Goal: Task Accomplishment & Management: Complete application form

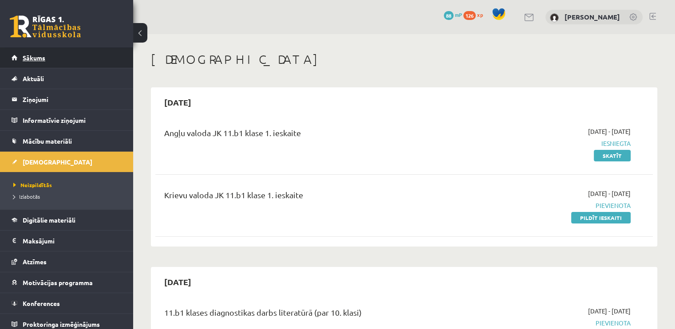
click at [94, 53] on link "Sākums" at bounding box center [67, 57] width 110 height 20
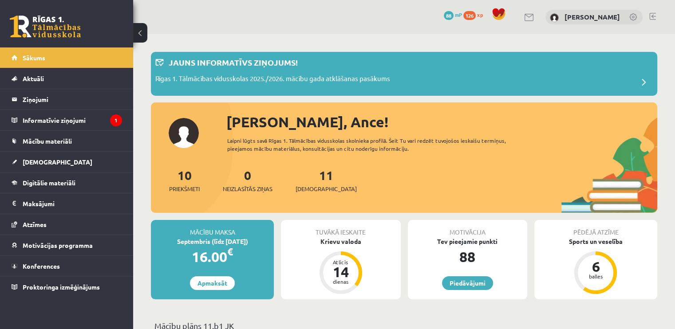
click at [94, 53] on link "Sākums" at bounding box center [67, 57] width 110 height 20
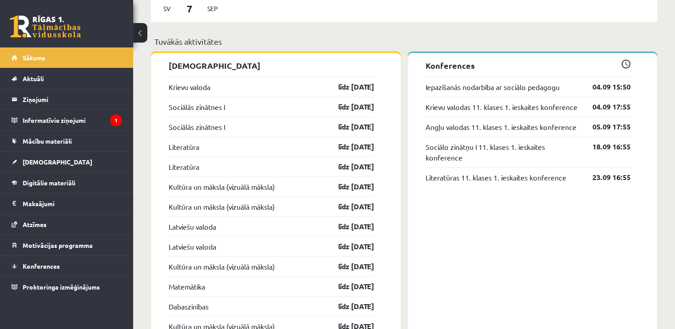
scroll to position [749, 0]
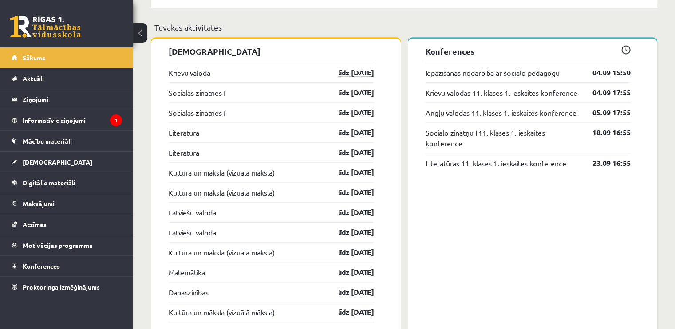
click at [352, 71] on link "līdz [DATE]" at bounding box center [348, 72] width 51 height 11
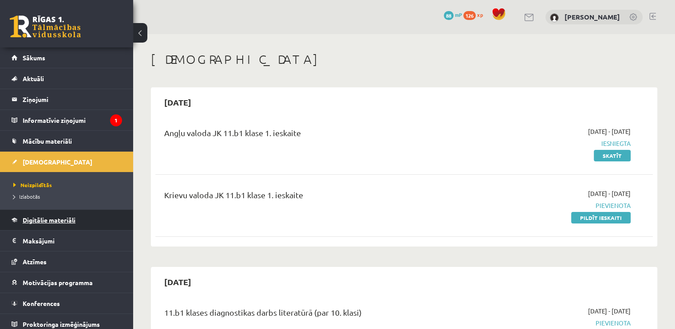
click at [80, 220] on link "Digitālie materiāli" at bounding box center [67, 220] width 110 height 20
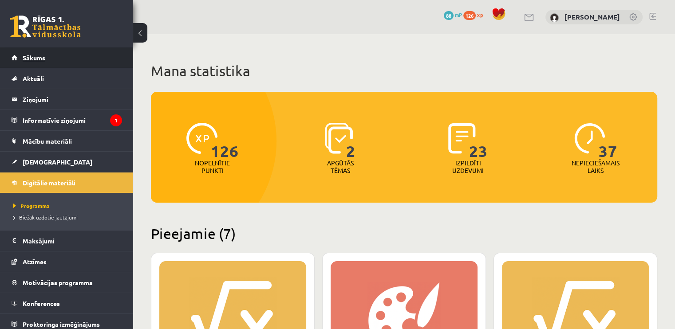
click at [56, 58] on link "Sākums" at bounding box center [67, 57] width 110 height 20
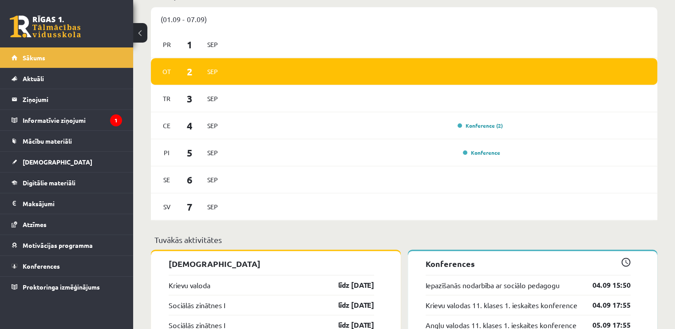
scroll to position [531, 0]
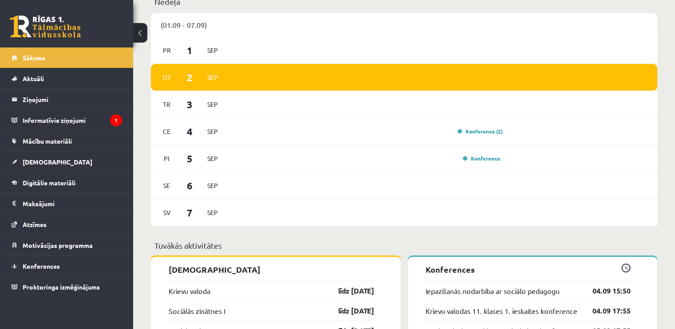
drag, startPoint x: 673, startPoint y: 122, endPoint x: 673, endPoint y: 134, distance: 12.0
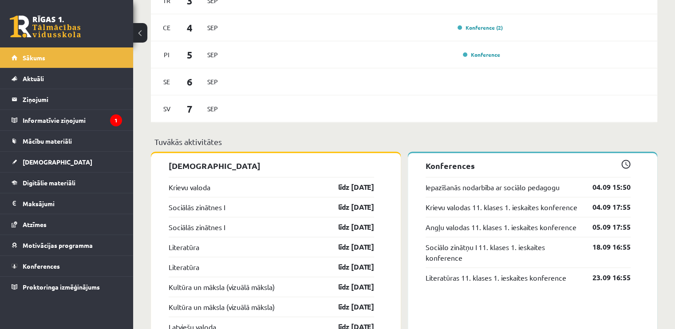
scroll to position [646, 0]
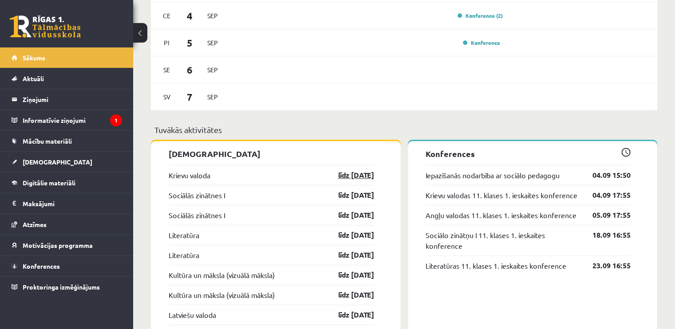
click at [350, 174] on link "līdz 15.09.25" at bounding box center [348, 175] width 51 height 11
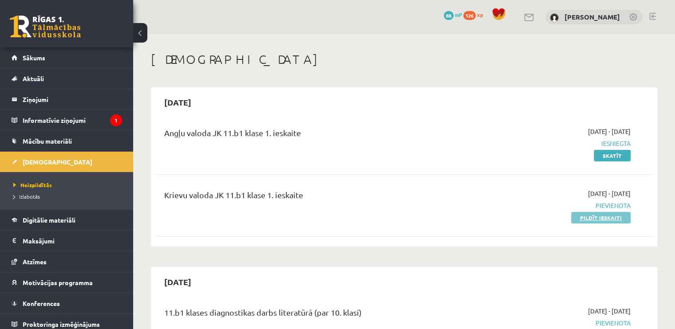
click at [604, 216] on link "Pildīt ieskaiti" at bounding box center [600, 218] width 59 height 12
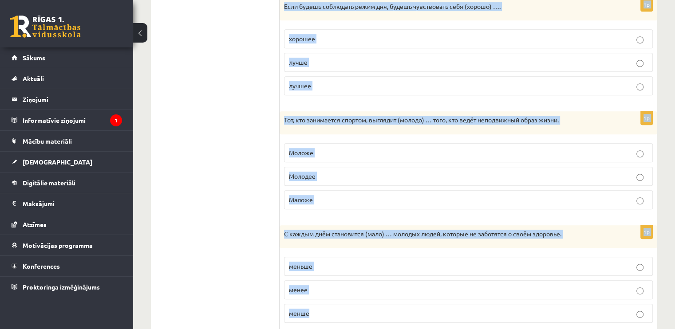
scroll to position [437, 0]
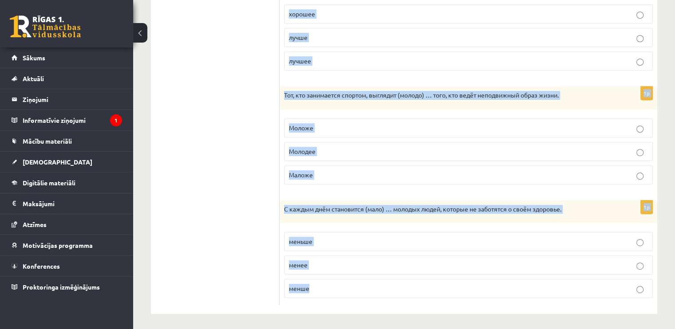
drag, startPoint x: 283, startPoint y: 113, endPoint x: 389, endPoint y: 298, distance: 213.2
click at [389, 298] on form "Выберите правильную форму сравнительной степени. 1p Быть здоровым (просто) …, е…" at bounding box center [468, 13] width 360 height 583
copy form "Lore ipsumdol (sitame) …, cons adipis elitsedd eiusm tempo. incid utlabor etdol…"
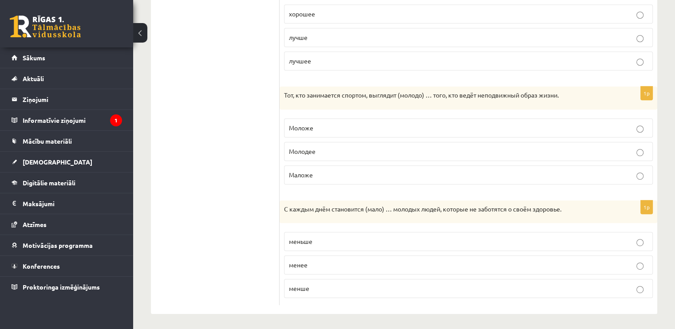
click at [220, 175] on ul "1. uzdevums 2. uzdevums 3. uzdevums 4. uzdevums 5. uzdevums 6. uzdevums 7. uzde…" at bounding box center [220, 13] width 120 height 583
click at [357, 239] on p "меньше" at bounding box center [468, 241] width 359 height 9
click at [364, 126] on p "Моложе" at bounding box center [468, 127] width 359 height 9
click at [301, 37] on span "лучше" at bounding box center [298, 37] width 19 height 8
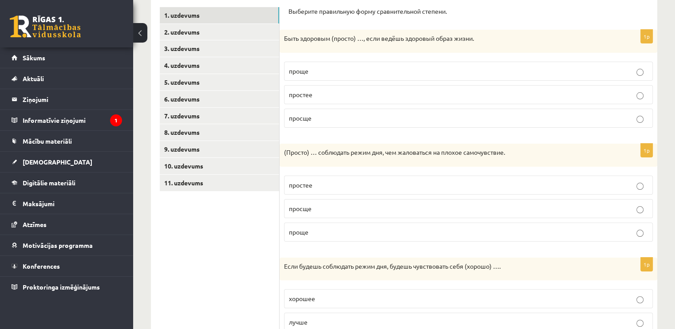
scroll to position [126, 0]
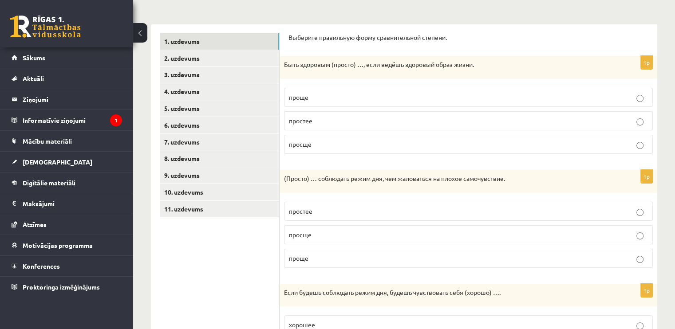
click at [316, 96] on p "проще" at bounding box center [468, 97] width 359 height 9
click at [452, 258] on p "проще" at bounding box center [468, 258] width 359 height 9
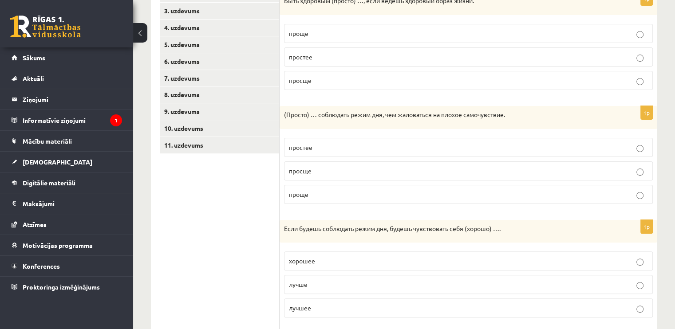
scroll to position [122, 0]
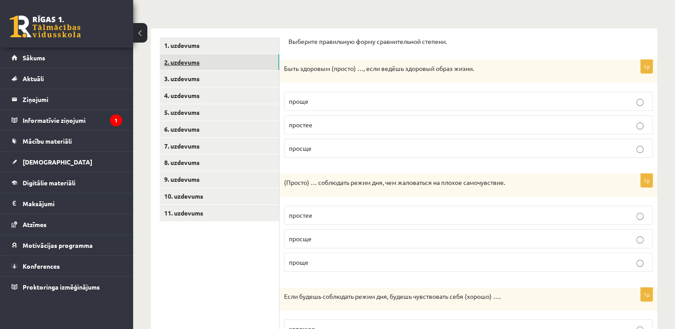
click at [255, 64] on link "2. uzdevums" at bounding box center [219, 62] width 119 height 16
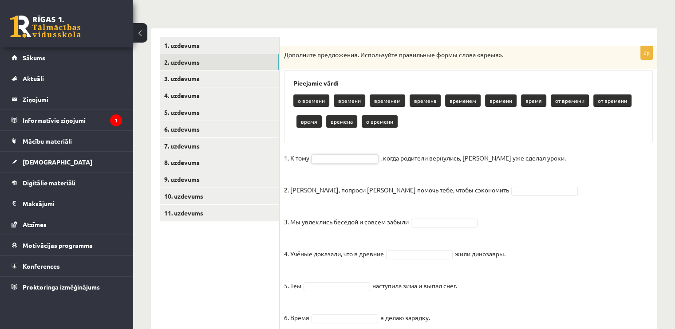
drag, startPoint x: 343, startPoint y: 157, endPoint x: 364, endPoint y: 151, distance: 21.3
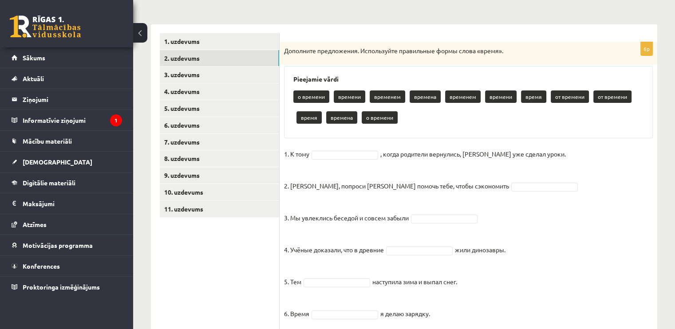
scroll to position [153, 0]
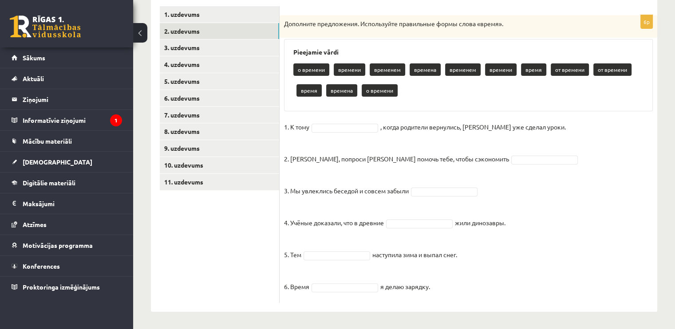
drag, startPoint x: 292, startPoint y: 84, endPoint x: 526, endPoint y: 310, distance: 325.0
click at [526, 310] on div "6p Дополните предложения. Используйте правильные формы слова «время». Pieejamie…" at bounding box center [468, 154] width 378 height 315
copy div "Pieejamie vārdi о времени времени временем времена временем времени время от вр…"
click at [216, 238] on ul "1. uzdevums 2. uzdevums 3. uzdevums 4. uzdevums 5. uzdevums 6. uzdevums 7. uzde…" at bounding box center [220, 154] width 120 height 297
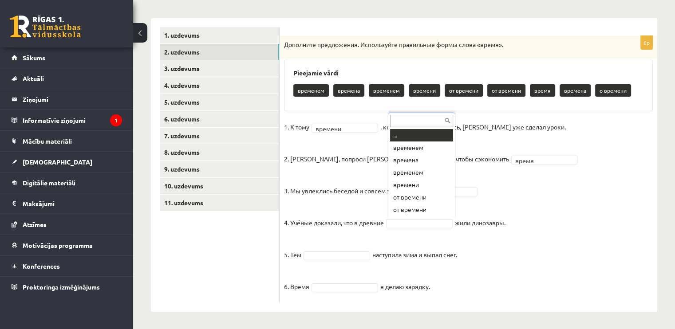
scroll to position [11, 0]
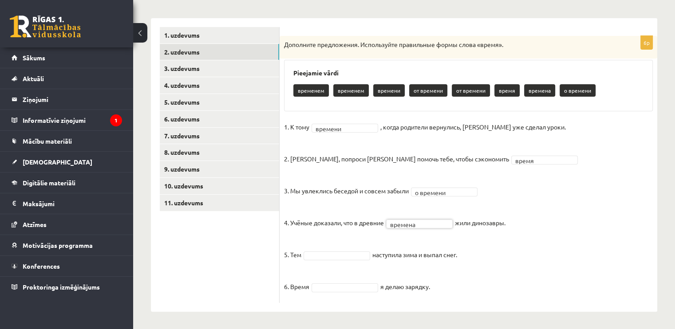
click at [358, 248] on fieldset "1. К тому времени ******* , когда родители вернулись, Эгилс уже сделал уроки. 2…" at bounding box center [468, 209] width 369 height 178
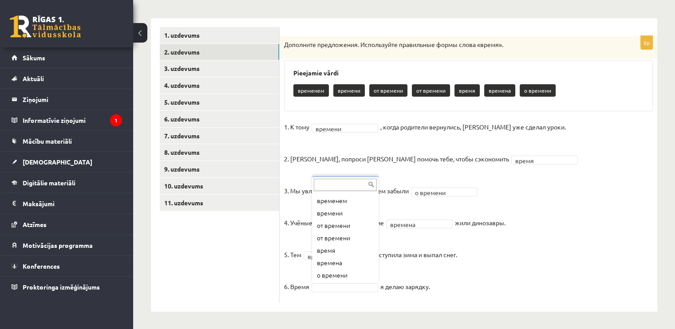
scroll to position [0, 0]
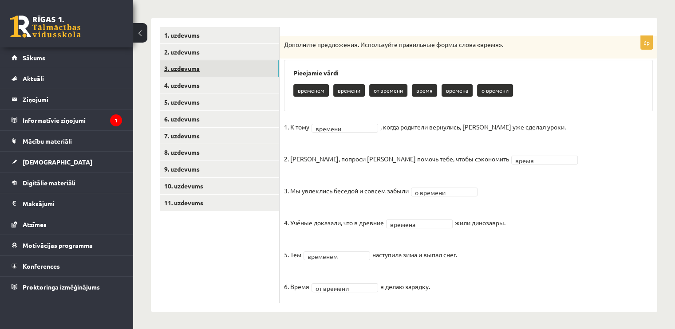
click at [192, 70] on link "3. uzdevums" at bounding box center [219, 68] width 119 height 16
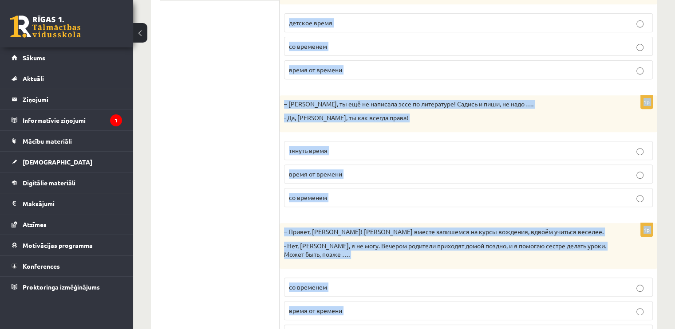
scroll to position [389, 0]
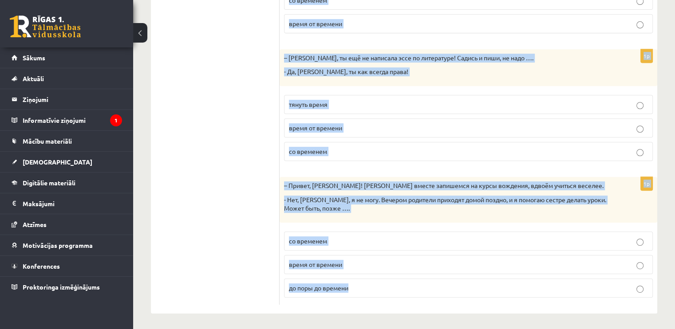
drag, startPoint x: 292, startPoint y: 31, endPoint x: 450, endPoint y: 329, distance: 337.0
copy form "ополните мини-диалоги. Выберите верный фразеологизм. 1p - Элиза, ты была на веч…"
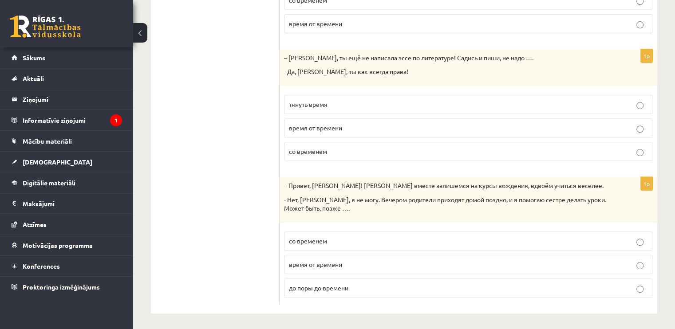
click at [204, 198] on ul "1. uzdevums 2. uzdevums 3. uzdevums 4. uzdevums 5. uzdevums 6. uzdevums 7. uzde…" at bounding box center [220, 38] width 120 height 534
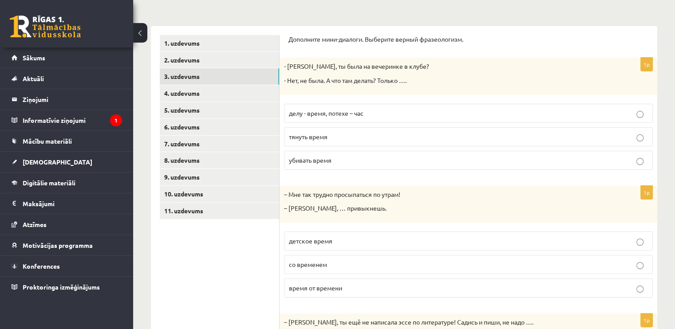
scroll to position [108, 0]
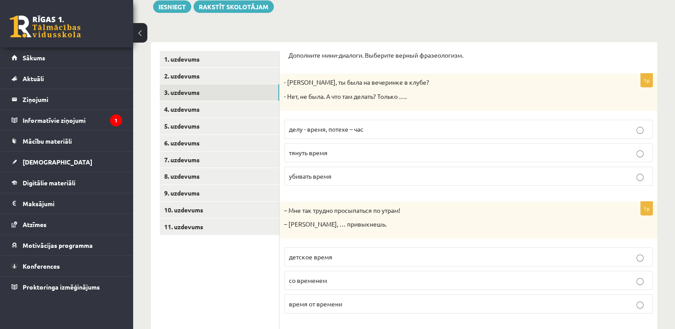
click at [471, 175] on p "убивать время" at bounding box center [468, 176] width 359 height 9
click at [394, 286] on label "со временем" at bounding box center [468, 280] width 369 height 19
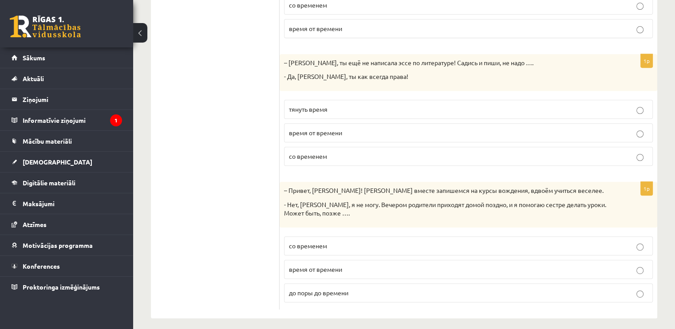
scroll to position [389, 0]
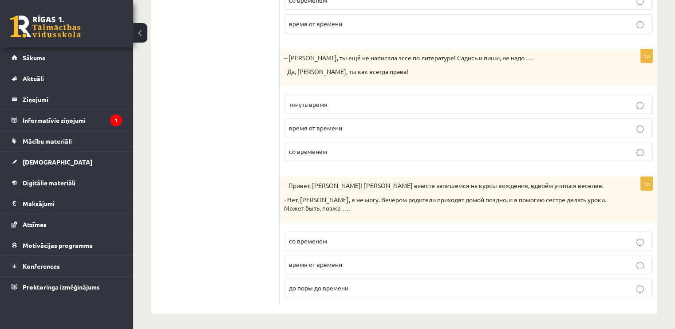
click at [474, 129] on p "время от времени" at bounding box center [468, 127] width 359 height 9
click at [484, 283] on p "до поры до времени" at bounding box center [468, 287] width 359 height 9
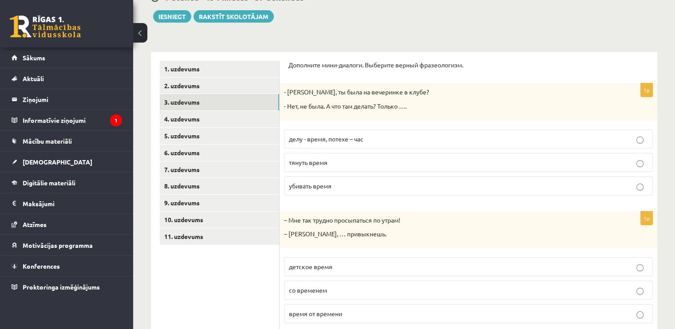
scroll to position [53, 0]
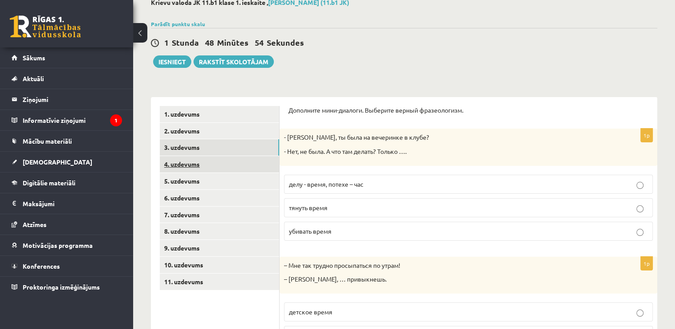
click at [173, 162] on link "4. uzdevums" at bounding box center [219, 164] width 119 height 16
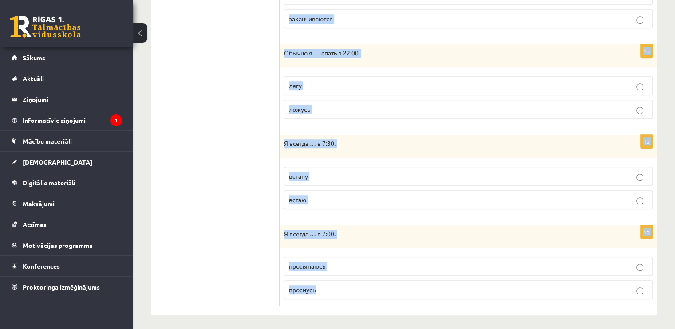
scroll to position [590, 0]
drag, startPoint x: 287, startPoint y: 60, endPoint x: 404, endPoint y: 328, distance: 292.3
copy form "Выберите правильную форму глагола (НСВ / СВ). 1p Я обычно … из дома в 8:30. вых…"
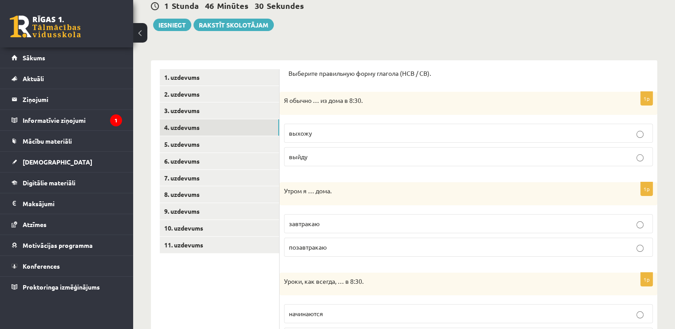
scroll to position [0, 0]
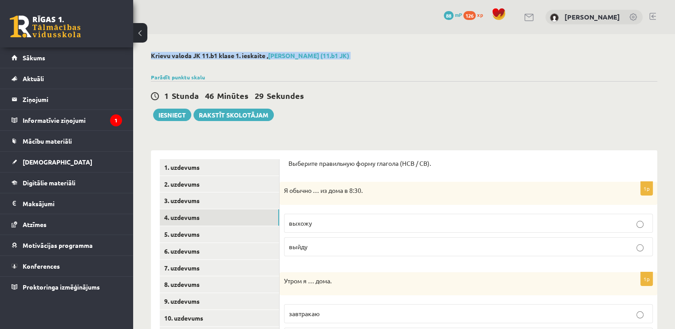
drag, startPoint x: 672, startPoint y: 29, endPoint x: 677, endPoint y: 69, distance: 40.7
click at [674, 69] on html "0 Dāvanas 88 mP 126 xp Ance Gederte Sākums Aktuāli Kā mācīties eSKOLĀ Kontakti …" at bounding box center [337, 164] width 675 height 329
click at [520, 225] on p "выхожу" at bounding box center [468, 223] width 359 height 9
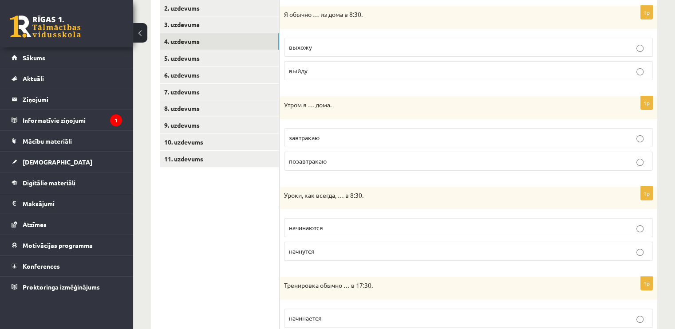
scroll to position [179, 0]
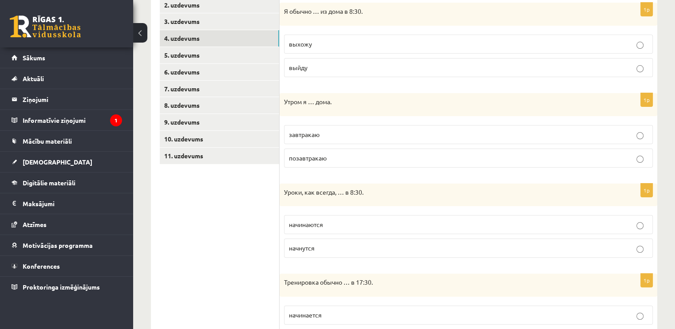
click at [291, 134] on span "завтракаю" at bounding box center [304, 134] width 31 height 8
click at [408, 226] on p "начинаются" at bounding box center [468, 224] width 359 height 9
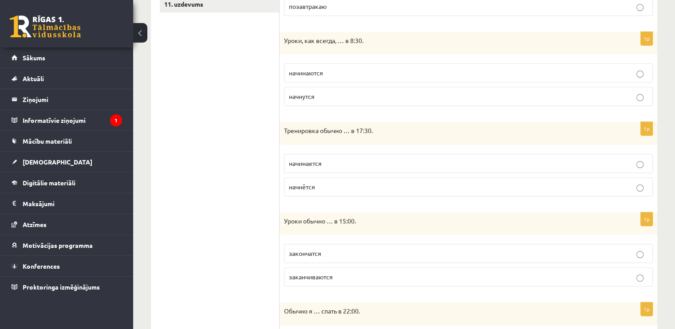
scroll to position [333, 0]
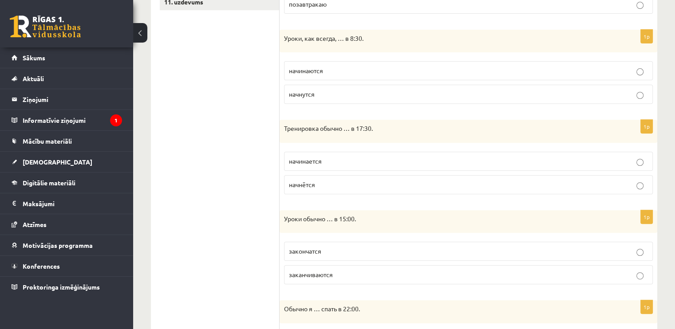
click at [476, 68] on p "начинаются" at bounding box center [468, 70] width 359 height 9
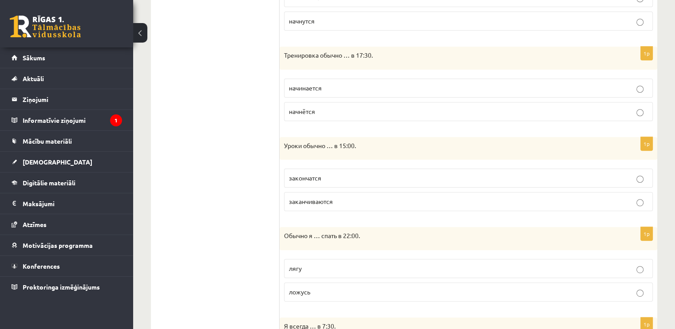
scroll to position [409, 0]
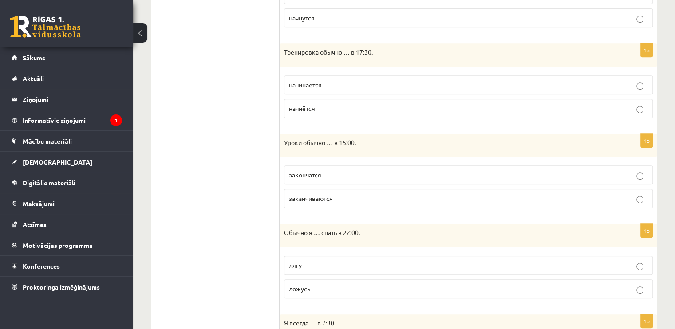
click at [331, 79] on label "начинается" at bounding box center [468, 84] width 369 height 19
click at [302, 197] on span "заканчиваются" at bounding box center [311, 198] width 44 height 8
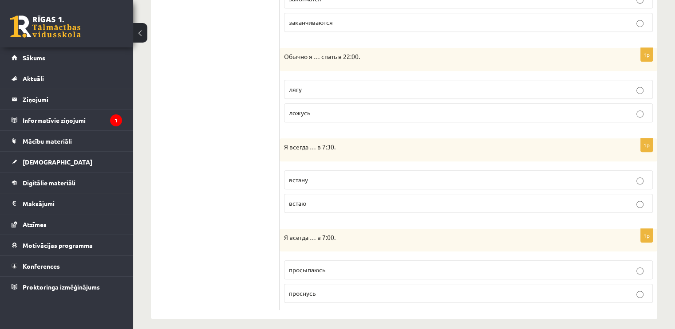
scroll to position [590, 0]
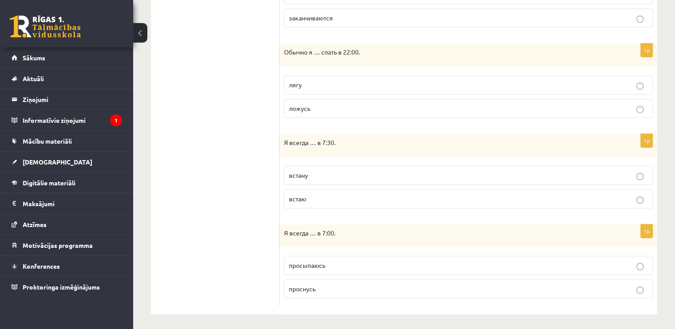
click at [419, 111] on label "ложусь" at bounding box center [468, 108] width 369 height 19
click at [320, 194] on p "встаю" at bounding box center [468, 198] width 359 height 9
click at [374, 261] on p "просыпаюсь" at bounding box center [468, 265] width 359 height 9
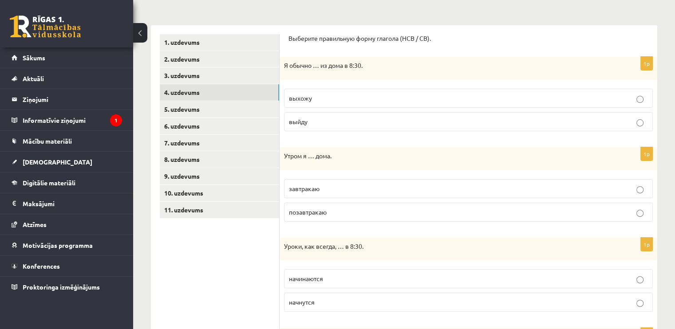
scroll to position [120, 0]
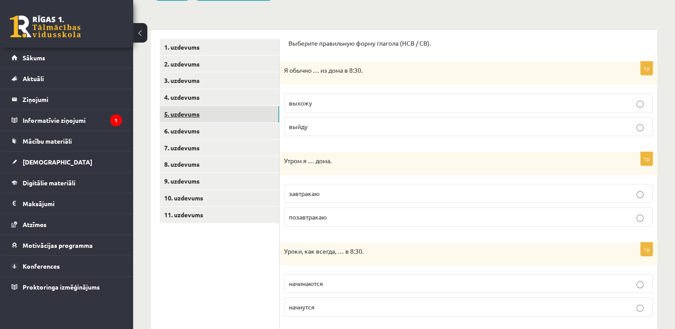
click at [262, 115] on link "5. uzdevums" at bounding box center [219, 114] width 119 height 16
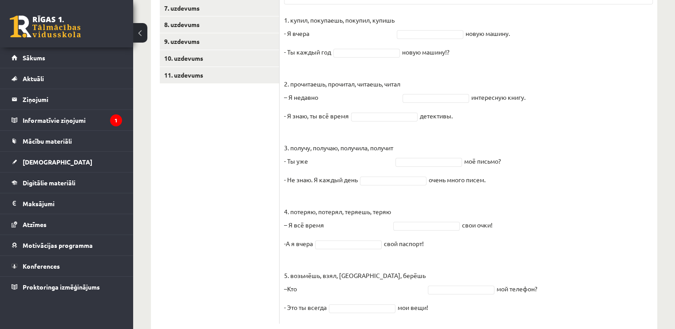
scroll to position [281, 0]
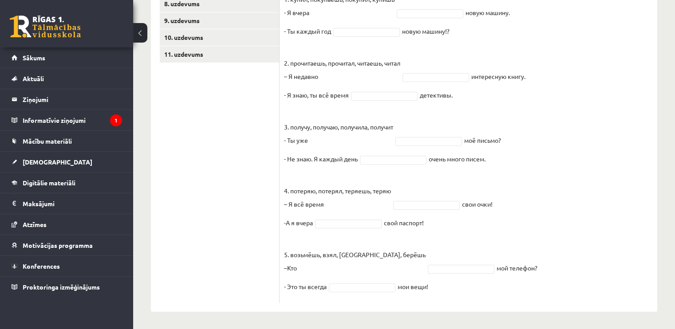
drag, startPoint x: 291, startPoint y: 36, endPoint x: 577, endPoint y: 317, distance: 400.3
click at [577, 317] on div "Krievu valoda JK 11.b1 klase 1. ieskaite , Ance Gederte (11.b1 JK) Parādīt punk…" at bounding box center [404, 41] width 542 height 576
copy div "берите правильную форму глагола (НСВ / СВ). Pieejamie vārdi потеряю брал потеря…"
click at [216, 219] on ul "1. uzdevums 2. uzdevums 3. uzdevums 4. uzdevums 5. uzdevums 6. uzdevums 7. uzde…" at bounding box center [220, 90] width 120 height 425
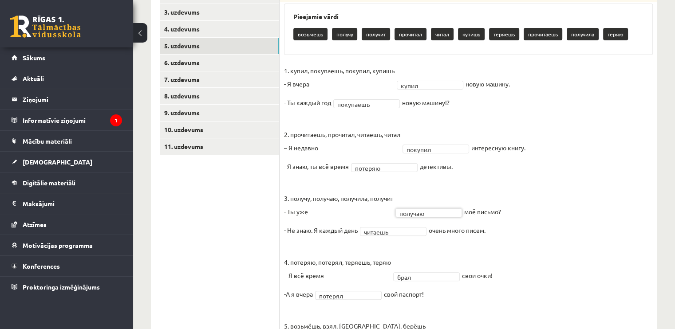
scroll to position [187, 0]
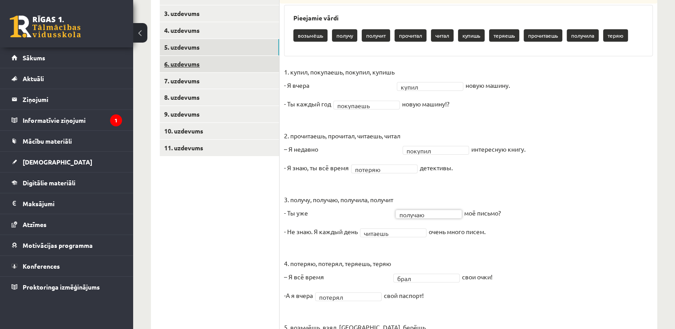
click at [241, 58] on link "6. uzdevums" at bounding box center [219, 64] width 119 height 16
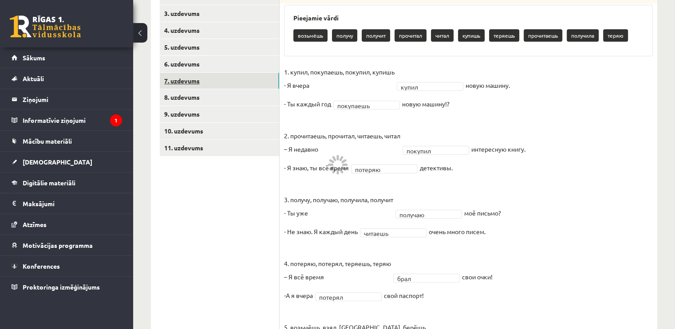
click at [238, 79] on link "7. uzdevums" at bounding box center [219, 81] width 119 height 16
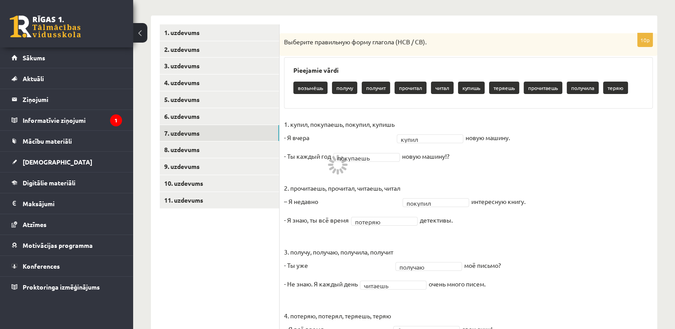
scroll to position [130, 0]
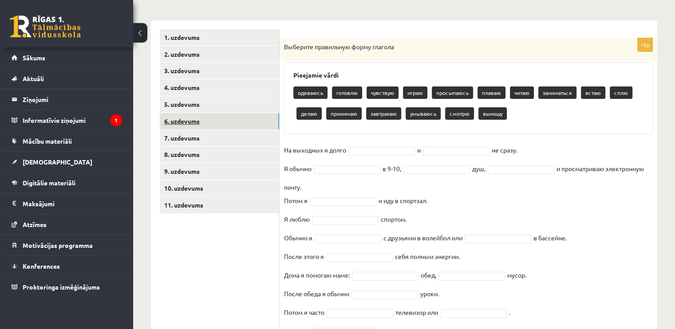
click at [232, 118] on link "6. uzdevums" at bounding box center [219, 121] width 119 height 16
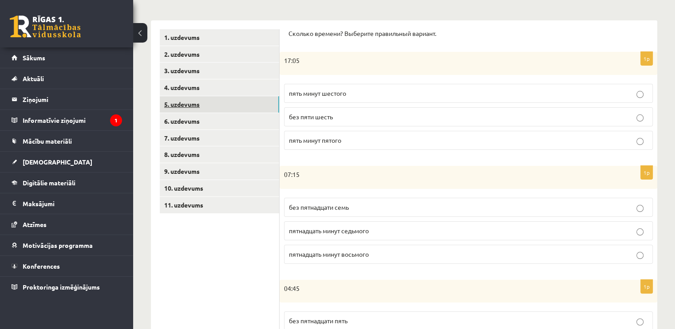
click at [234, 106] on link "5. uzdevums" at bounding box center [219, 104] width 119 height 16
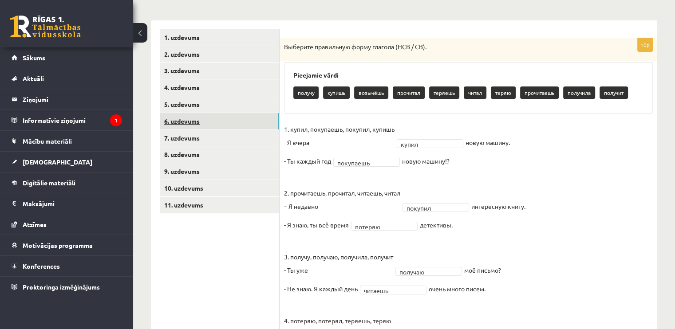
click at [225, 126] on link "6. uzdevums" at bounding box center [219, 121] width 119 height 16
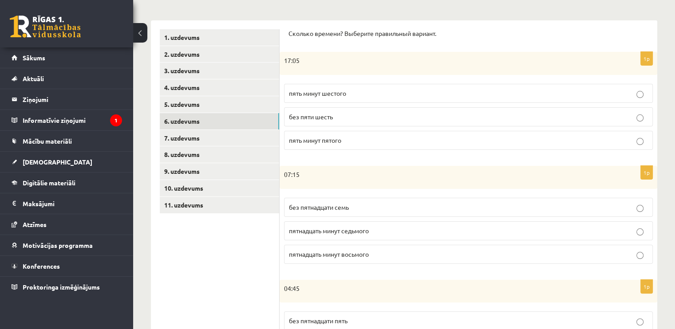
click at [311, 137] on span "пять минут пятого" at bounding box center [315, 140] width 52 height 8
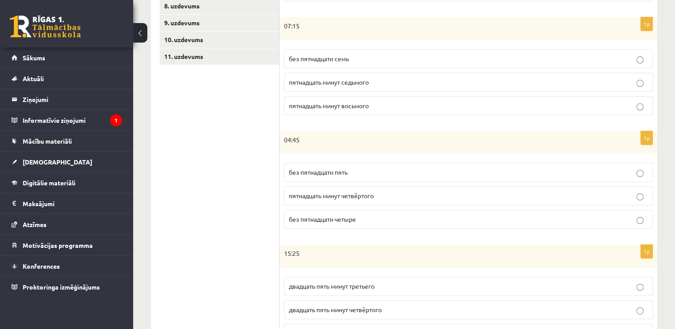
scroll to position [279, 0]
click at [457, 79] on p "пятнадцать минут седьмого" at bounding box center [468, 81] width 359 height 9
click at [423, 162] on label "без пятнадцати пять" at bounding box center [468, 171] width 369 height 19
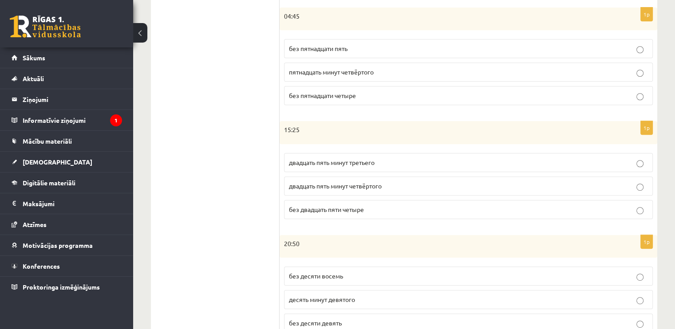
scroll to position [437, 0]
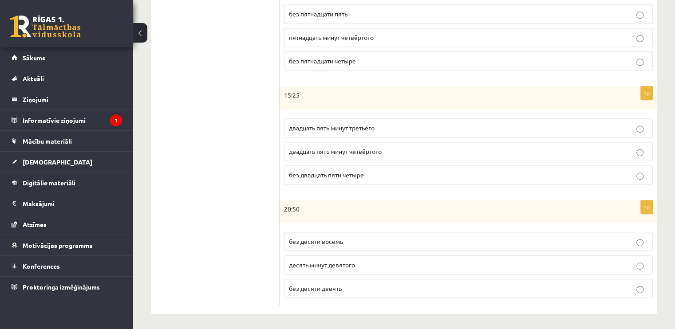
click at [614, 123] on p "двадцать пять минут третьего" at bounding box center [468, 127] width 359 height 9
click at [421, 294] on label "без десяти девять" at bounding box center [468, 288] width 369 height 19
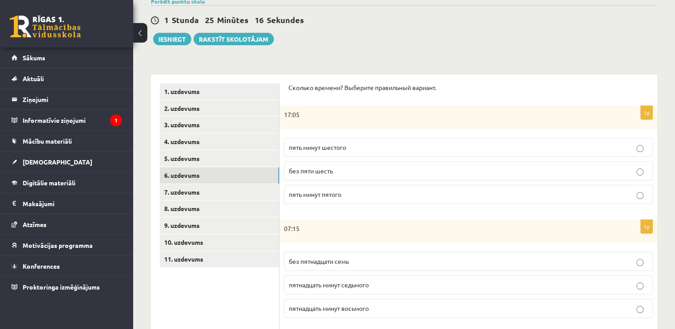
scroll to position [80, 0]
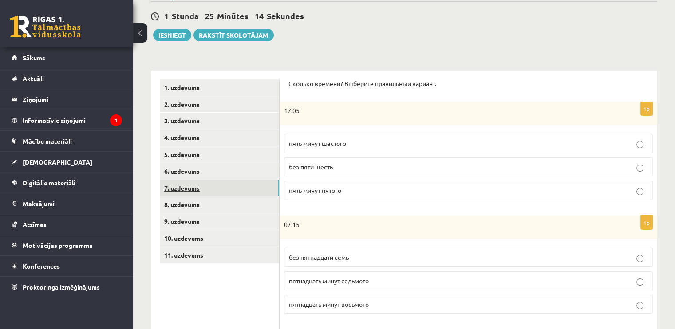
click at [240, 192] on link "7. uzdevums" at bounding box center [219, 188] width 119 height 16
click at [225, 166] on link "6. uzdevums" at bounding box center [219, 171] width 119 height 16
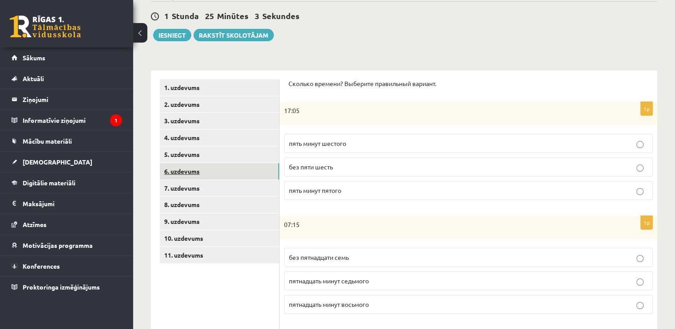
click at [183, 170] on link "6. uzdevums" at bounding box center [219, 171] width 119 height 16
drag, startPoint x: 183, startPoint y: 170, endPoint x: 169, endPoint y: 163, distance: 15.5
click at [169, 163] on link "6. uzdevums" at bounding box center [219, 171] width 119 height 16
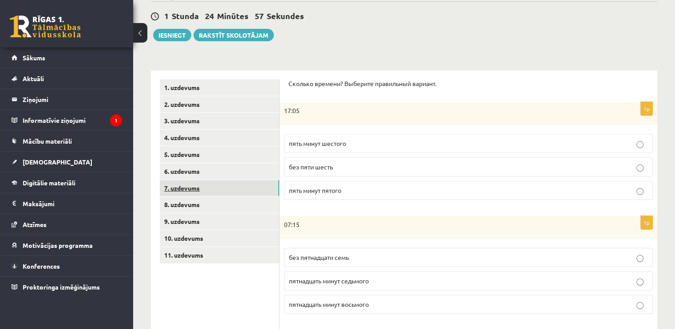
click at [200, 180] on link "7. uzdevums" at bounding box center [219, 188] width 119 height 16
drag, startPoint x: 200, startPoint y: 179, endPoint x: 204, endPoint y: 162, distance: 17.9
click at [204, 162] on link "5. uzdevums" at bounding box center [219, 154] width 119 height 16
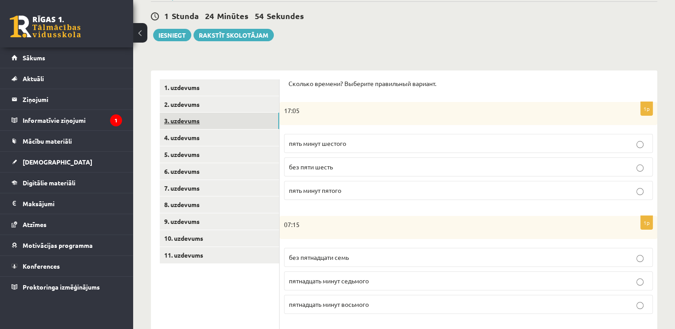
click at [211, 125] on link "3. uzdevums" at bounding box center [219, 121] width 119 height 16
click at [210, 138] on link "4. uzdevums" at bounding box center [219, 138] width 119 height 16
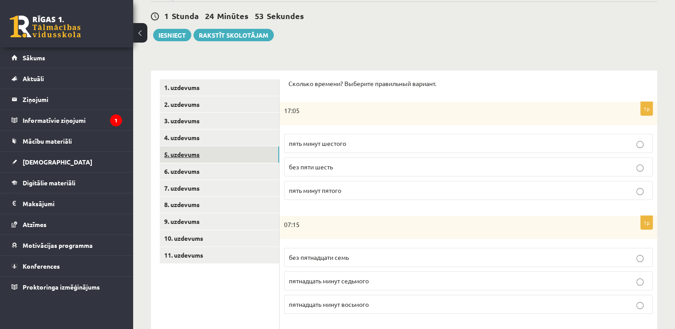
click at [216, 151] on link "5. uzdevums" at bounding box center [219, 154] width 119 height 16
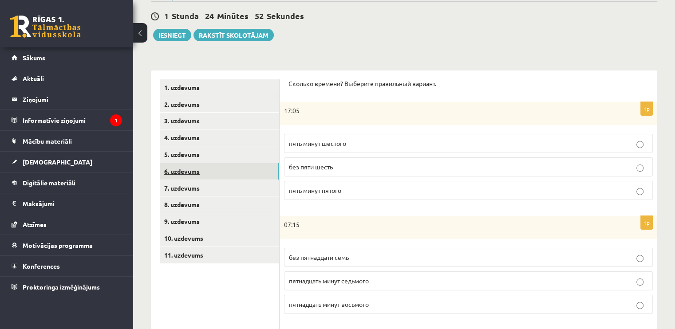
click at [209, 169] on link "6. uzdevums" at bounding box center [219, 171] width 119 height 16
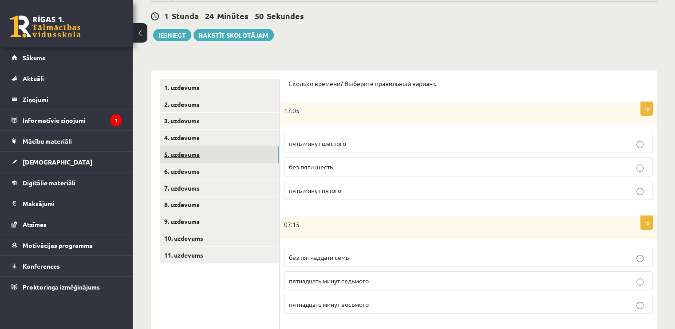
click at [182, 159] on link "5. uzdevums" at bounding box center [219, 154] width 119 height 16
click at [203, 206] on link "8. uzdevums" at bounding box center [219, 205] width 119 height 16
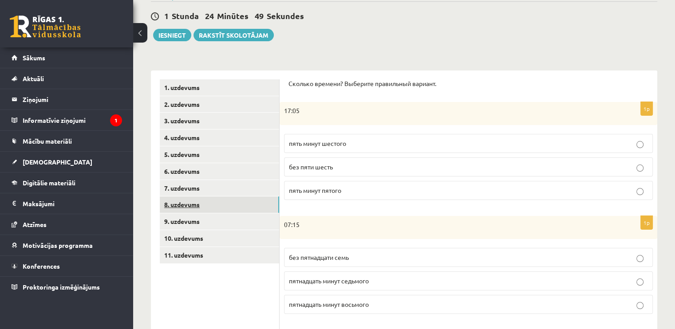
click at [203, 206] on link "8. uzdevums" at bounding box center [219, 205] width 119 height 16
click at [213, 256] on link "11. uzdevums" at bounding box center [219, 255] width 119 height 16
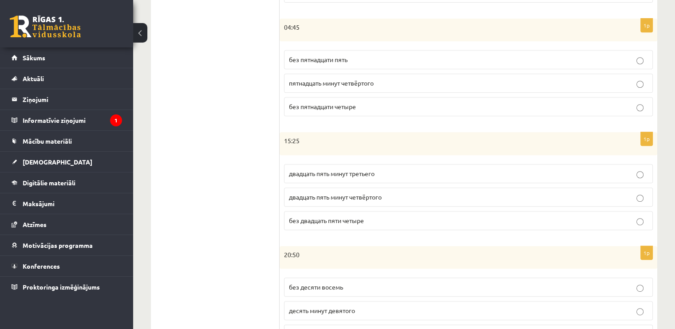
scroll to position [395, 0]
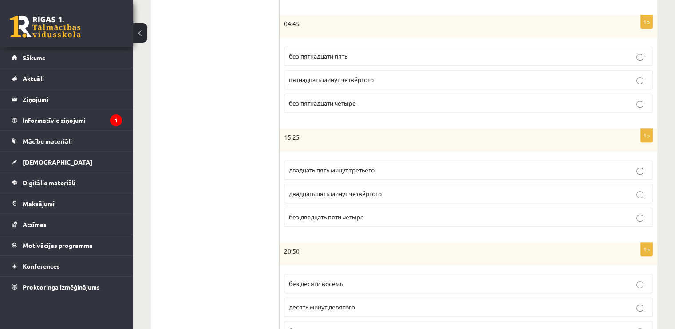
click at [224, 194] on ul "1. uzdevums 2. uzdevums 3. uzdevums 4. uzdevums 5. uzdevums 6. uzdevums 7. uzde…" at bounding box center [220, 55] width 120 height 583
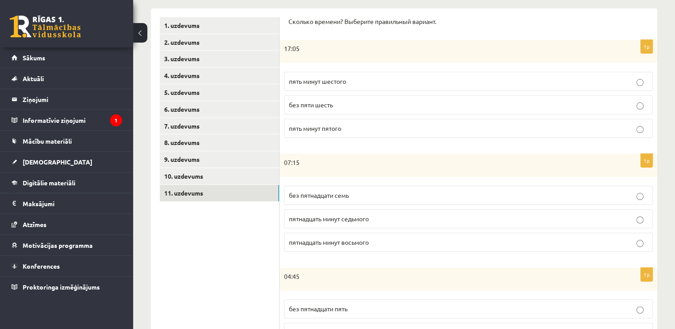
scroll to position [68, 0]
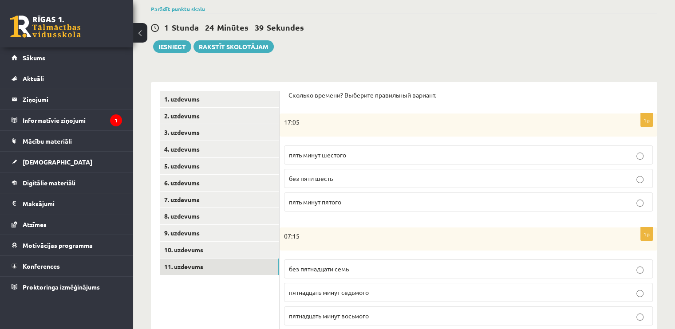
click at [641, 149] on label "пять минут шестого" at bounding box center [468, 155] width 369 height 19
click at [638, 197] on p "пять минут пятого" at bounding box center [468, 201] width 359 height 9
click at [236, 267] on link "11. uzdevums" at bounding box center [219, 267] width 119 height 16
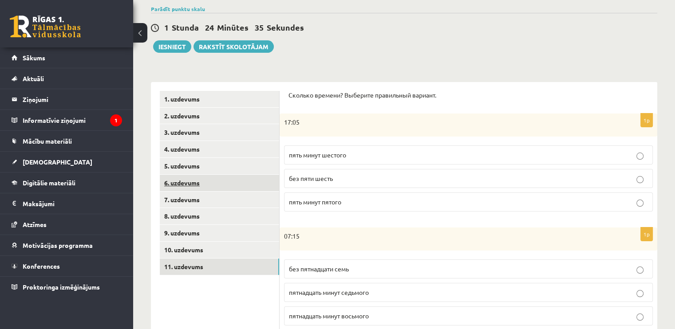
click at [248, 179] on link "6. uzdevums" at bounding box center [219, 183] width 119 height 16
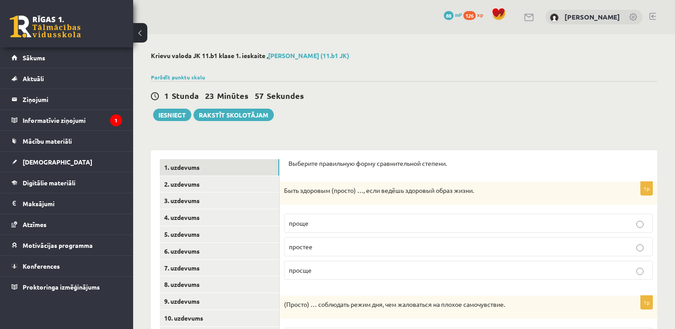
scroll to position [68, 0]
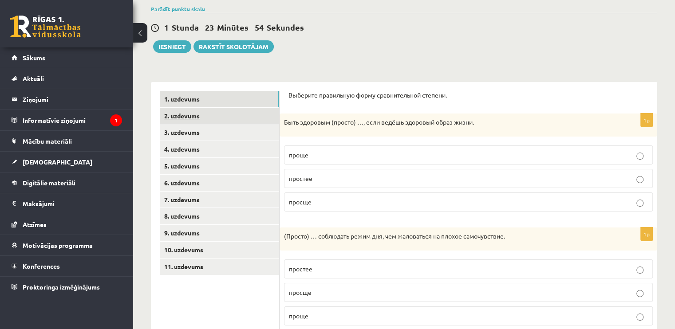
click at [240, 109] on link "2. uzdevums" at bounding box center [219, 116] width 119 height 16
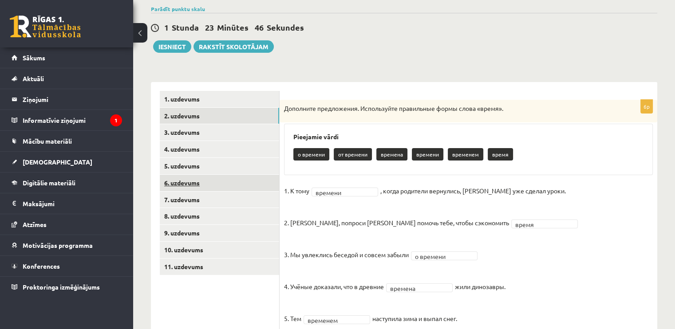
click at [220, 187] on link "6. uzdevums" at bounding box center [219, 183] width 119 height 16
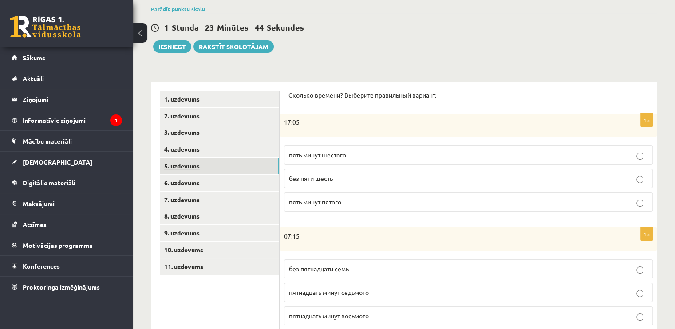
click at [218, 165] on link "5. uzdevums" at bounding box center [219, 166] width 119 height 16
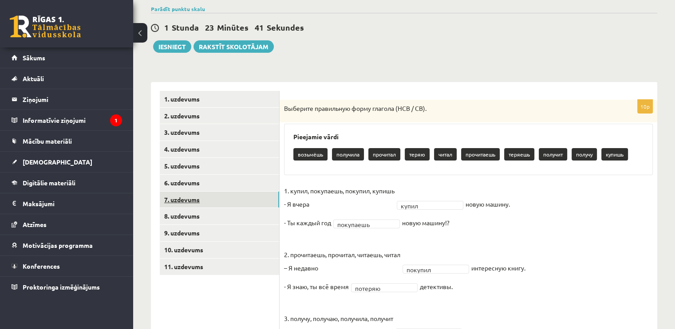
click at [216, 194] on link "7. uzdevums" at bounding box center [219, 200] width 119 height 16
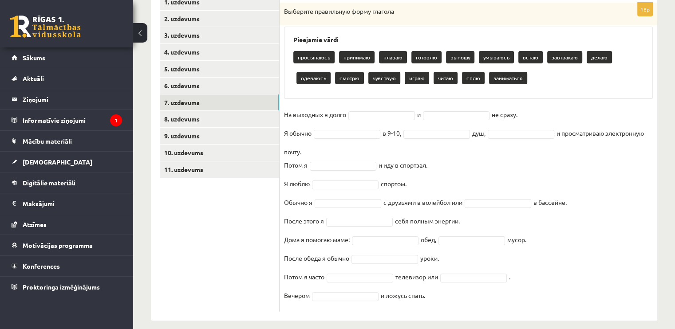
scroll to position [174, 0]
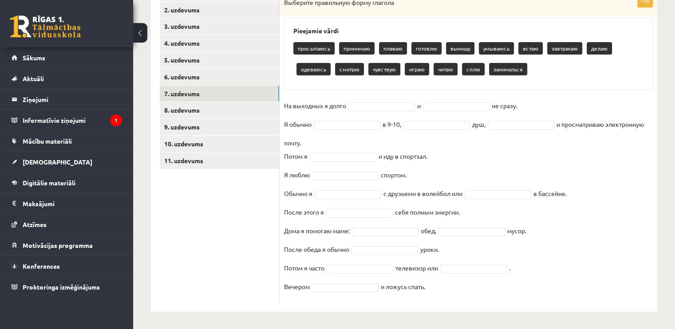
drag, startPoint x: 280, startPoint y: 11, endPoint x: 433, endPoint y: 286, distance: 314.3
click at [433, 286] on div "16p Выберите правильную форму глагола Pieejamie vārdi просыпаюсь принимаю плава…" at bounding box center [468, 148] width 378 height 309
copy div "Выберите правильную форму глагола Pieejamie vārdi просыпаюсь принимаю плаваю го…"
click at [208, 202] on ul "1. uzdevums 2. uzdevums 3. uzdevums 4. uzdevums 5. uzdevums 6. uzdevums 7. uzde…" at bounding box center [220, 144] width 120 height 318
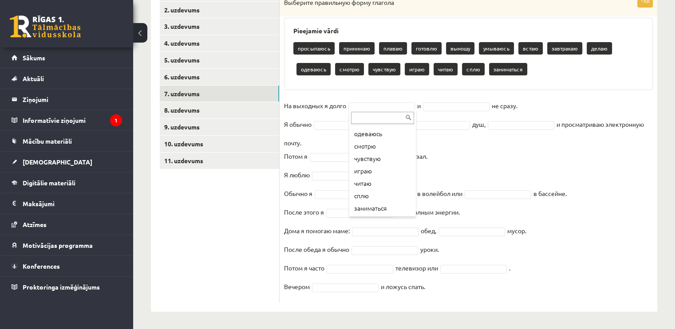
scroll to position [0, 0]
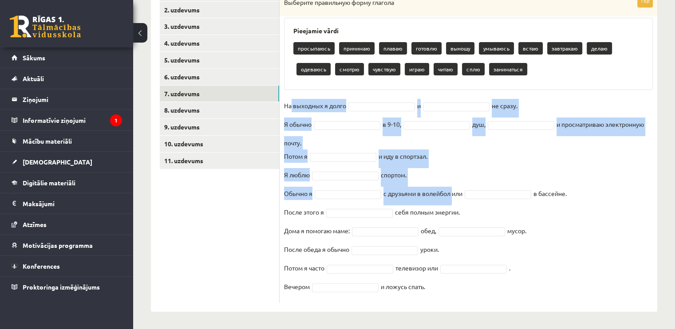
drag, startPoint x: 290, startPoint y: 103, endPoint x: 453, endPoint y: 193, distance: 186.2
click at [453, 193] on fieldset "На выходных я долго и не сразу. Я обычно в 9-10, душ, и просматриваю электронну…" at bounding box center [468, 199] width 369 height 200
click at [471, 165] on fieldset "На выходных я долго и не сразу. Я обычно в 9-10, душ, и просматриваю электронну…" at bounding box center [468, 199] width 369 height 200
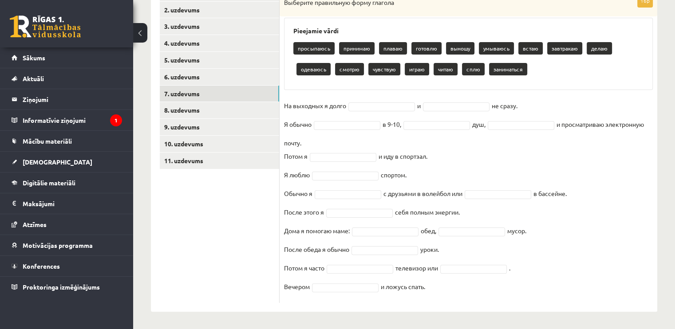
drag, startPoint x: 286, startPoint y: 102, endPoint x: 458, endPoint y: 299, distance: 261.6
click at [458, 299] on div "16p Выберите правильную форму глагола Pieejamie vārdi просыпаюсь принимаю плава…" at bounding box center [468, 148] width 378 height 309
click at [550, 283] on fieldset "На выходных я долго и не сразу. Я обычно в 9-10, душ, и просматриваю электронну…" at bounding box center [468, 199] width 369 height 200
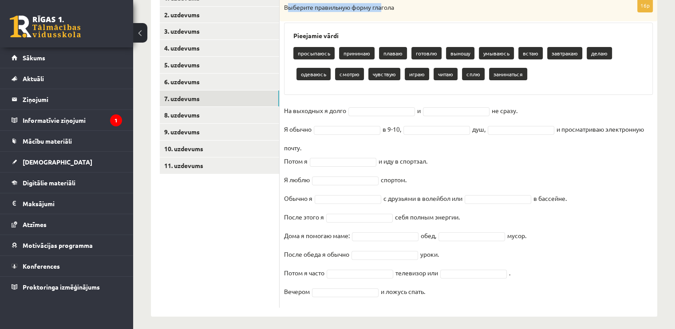
drag, startPoint x: 287, startPoint y: 3, endPoint x: 383, endPoint y: 12, distance: 96.2
click at [383, 12] on div "Выберите правильную форму глагола" at bounding box center [468, 10] width 378 height 23
click at [385, 12] on div "Выберите правильную форму глагола" at bounding box center [468, 10] width 378 height 23
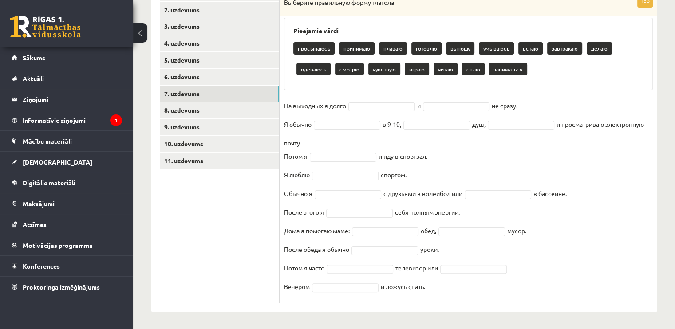
drag, startPoint x: 283, startPoint y: 9, endPoint x: 494, endPoint y: 329, distance: 383.4
click at [494, 329] on div "Krievu valoda JK 11.b1 klase 1. ieskaite , Ance Gederte (11.b1 JK) Parādīt punk…" at bounding box center [404, 95] width 542 height 470
copy div "Выберите правильную форму глагола Pieejamie vārdi просыпаюсь принимаю плаваю го…"
click at [235, 216] on ul "1. uzdevums 2. uzdevums 3. uzdevums 4. uzdevums 5. uzdevums 6. uzdevums 7. uzde…" at bounding box center [220, 144] width 120 height 318
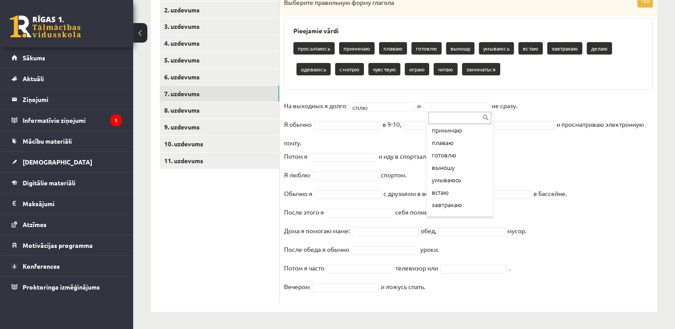
scroll to position [28, 0]
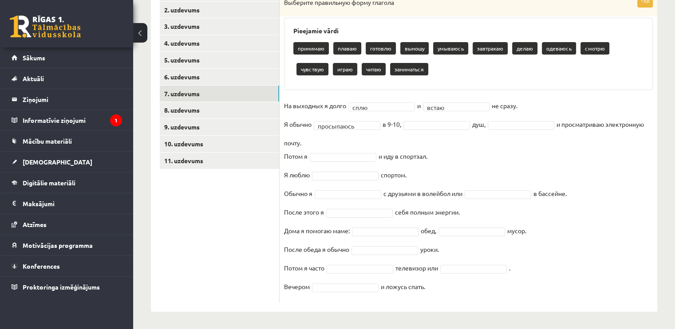
click at [424, 130] on fieldset "**********" at bounding box center [468, 199] width 369 height 200
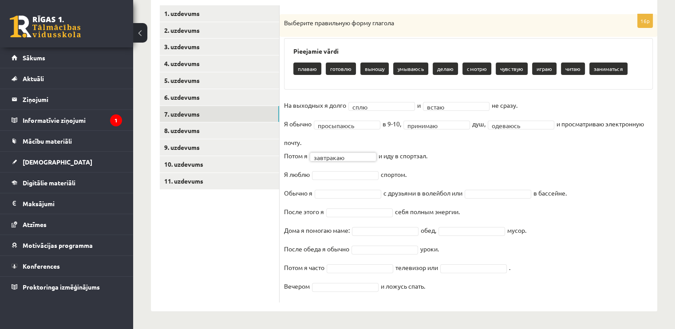
scroll to position [153, 0]
drag, startPoint x: 378, startPoint y: 218, endPoint x: 376, endPoint y: 233, distance: 15.1
click at [376, 233] on div "... плаваю готовлю выношу умываюсь делаю смотрю чувствую играю читаю заниматься" at bounding box center [346, 232] width 67 height 106
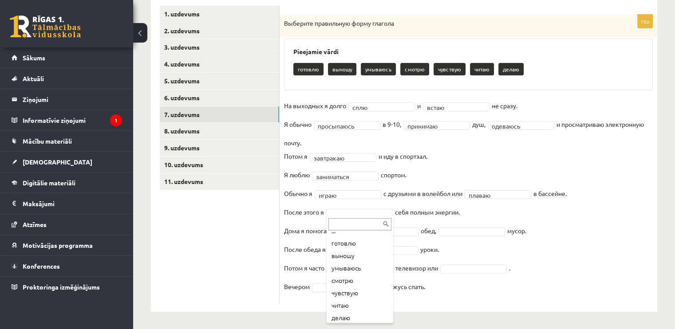
scroll to position [11, 0]
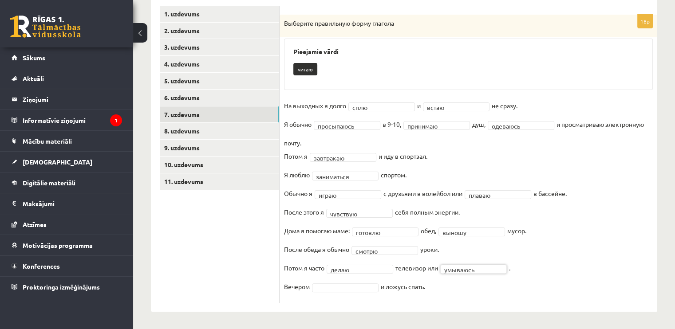
click at [349, 282] on fieldset "**********" at bounding box center [468, 199] width 369 height 200
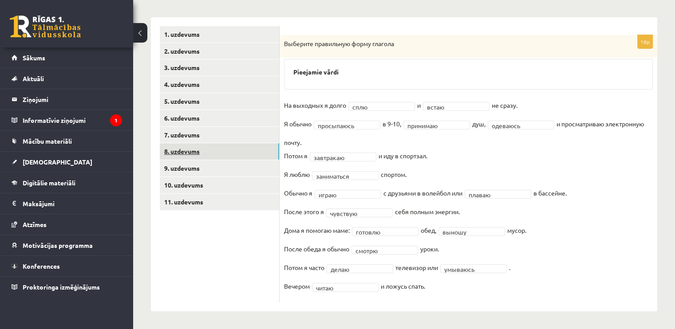
click at [196, 149] on link "8. uzdevums" at bounding box center [219, 151] width 119 height 16
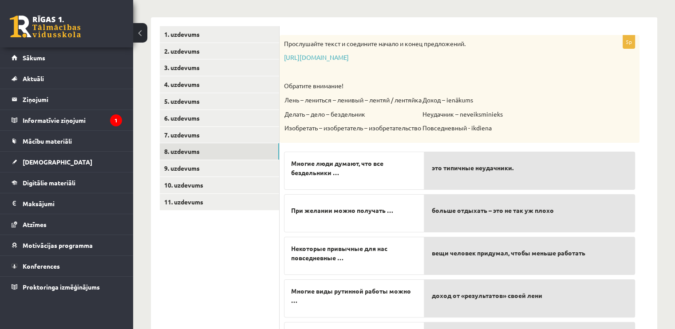
click at [465, 164] on span "это типичные неудачники." at bounding box center [472, 167] width 82 height 9
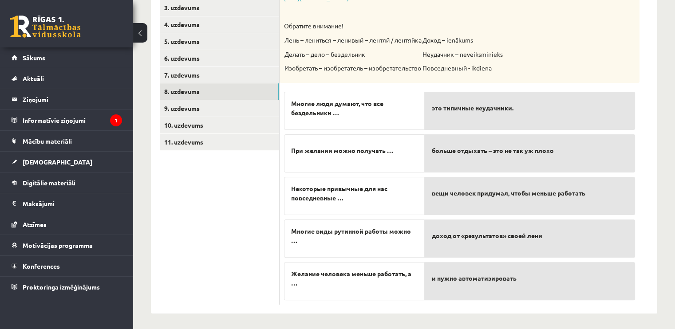
scroll to position [194, 0]
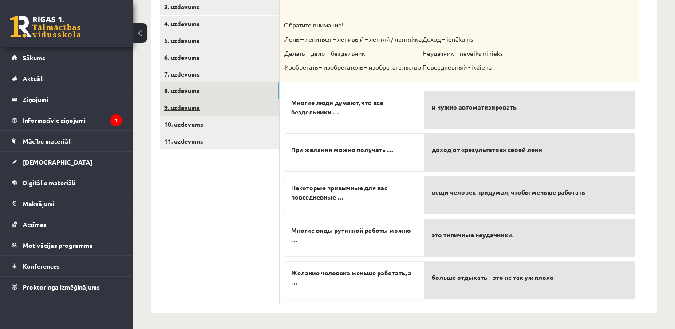
click at [278, 106] on link "9. uzdevums" at bounding box center [219, 107] width 119 height 16
click at [255, 107] on link "9. uzdevums" at bounding box center [219, 107] width 119 height 16
click at [255, 93] on link "8. uzdevums" at bounding box center [219, 91] width 119 height 16
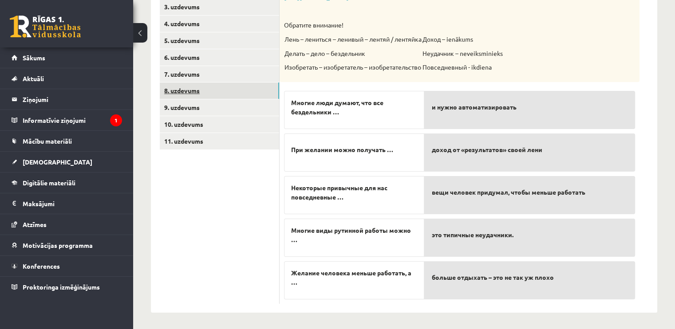
click at [202, 90] on link "8. uzdevums" at bounding box center [219, 91] width 119 height 16
click at [204, 108] on link "9. uzdevums" at bounding box center [219, 107] width 119 height 16
click at [206, 88] on link "8. uzdevums" at bounding box center [219, 91] width 119 height 16
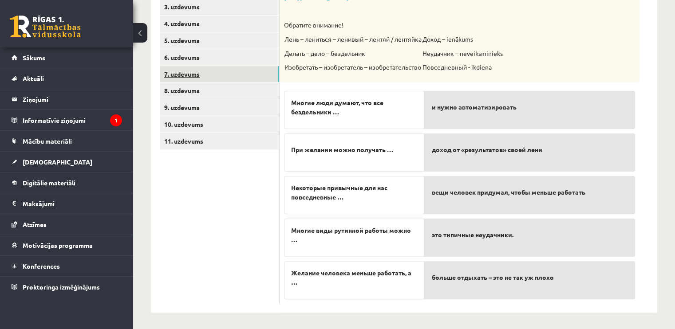
click at [209, 80] on link "7. uzdevums" at bounding box center [219, 74] width 119 height 16
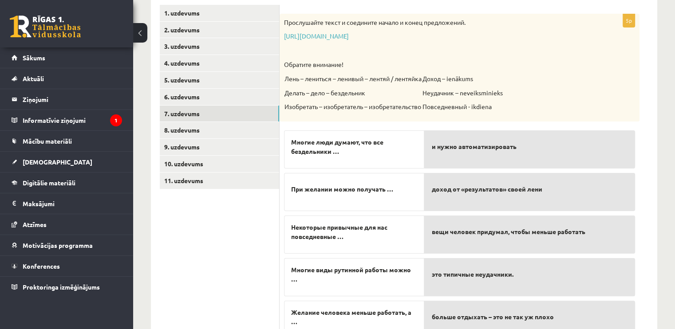
scroll to position [156, 0]
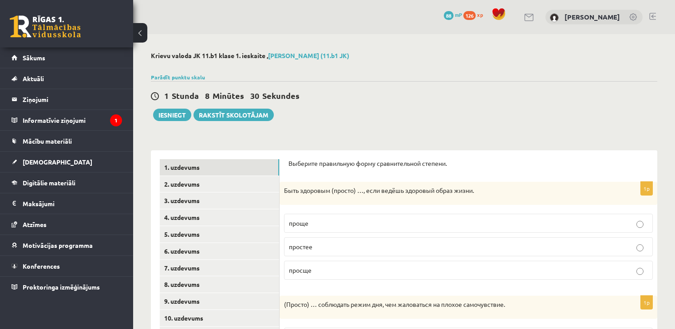
scroll to position [156, 0]
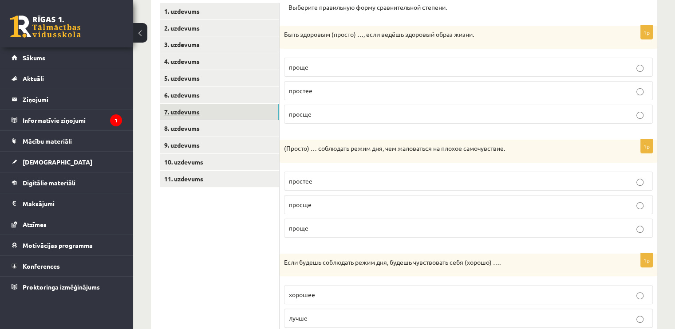
click at [201, 111] on link "7. uzdevums" at bounding box center [219, 112] width 119 height 16
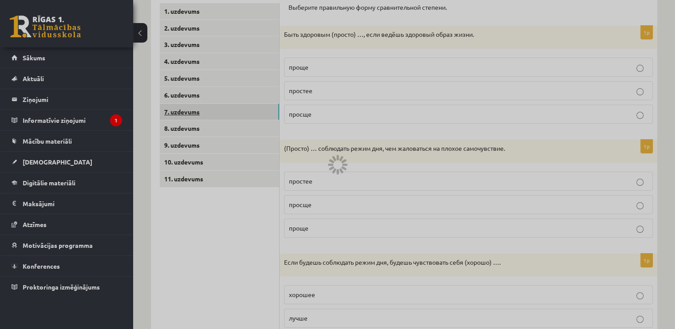
click at [201, 111] on div at bounding box center [337, 164] width 675 height 329
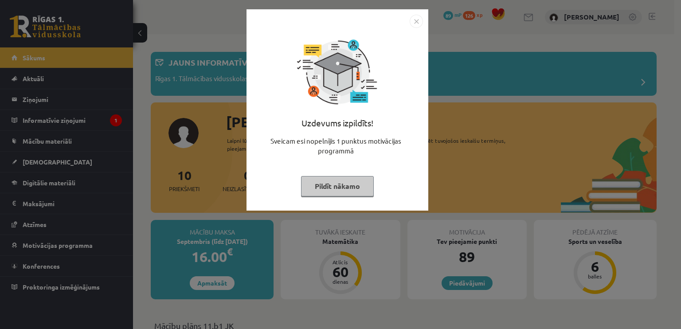
click at [346, 191] on button "Pildīt nākamo" at bounding box center [337, 186] width 73 height 20
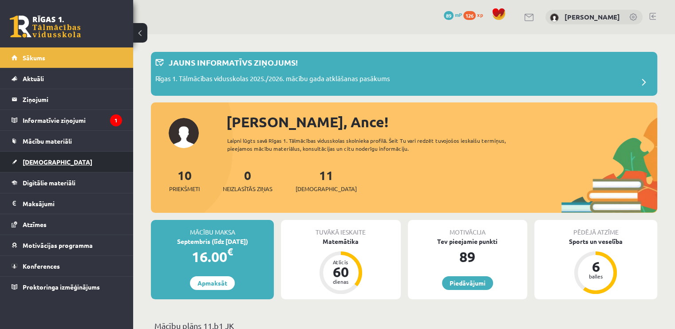
click at [105, 166] on link "[DEMOGRAPHIC_DATA]" at bounding box center [67, 162] width 110 height 20
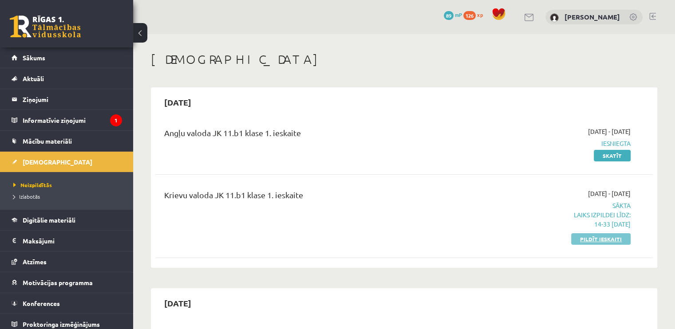
click at [594, 240] on link "Pildīt ieskaiti" at bounding box center [600, 239] width 59 height 12
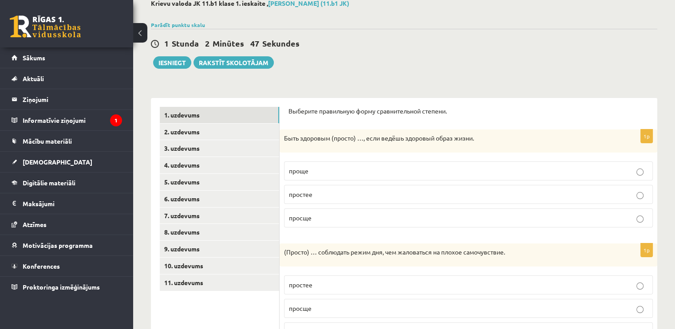
scroll to position [51, 0]
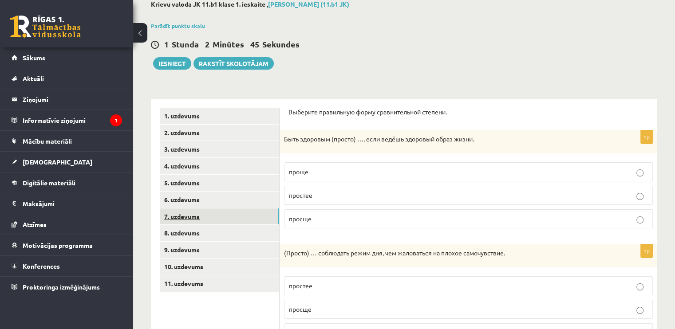
click at [246, 220] on link "7. uzdevums" at bounding box center [219, 217] width 119 height 16
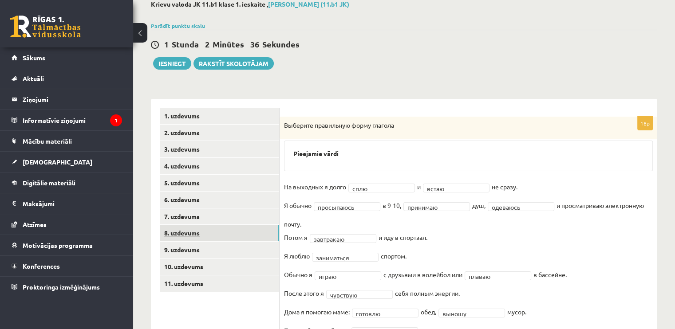
click at [242, 234] on link "8. uzdevums" at bounding box center [219, 233] width 119 height 16
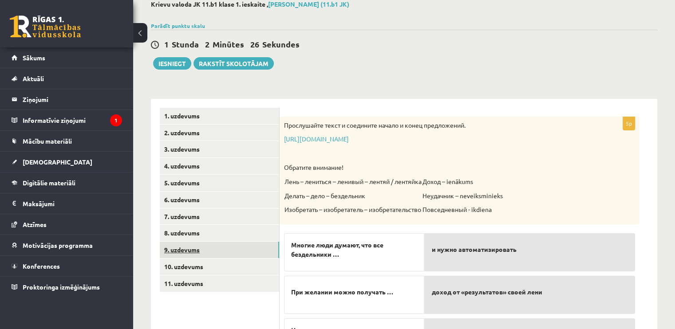
click at [236, 255] on link "9. uzdevums" at bounding box center [219, 250] width 119 height 16
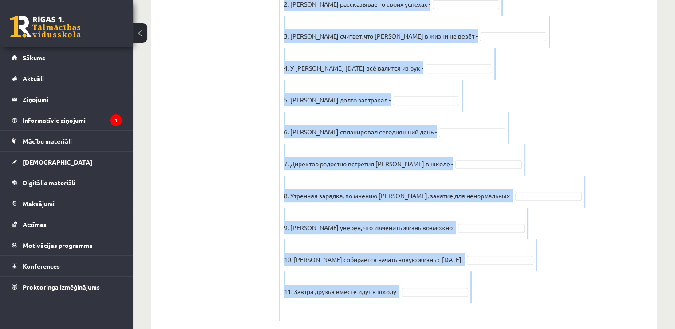
scroll to position [376, 0]
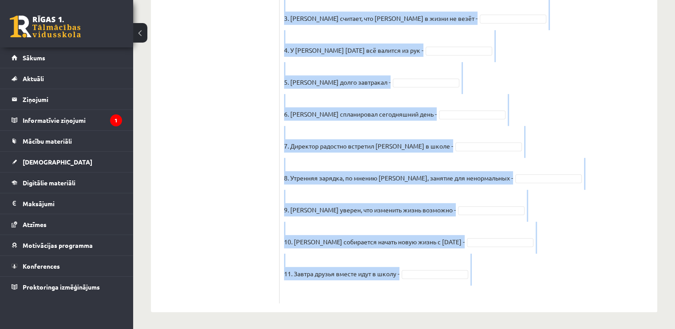
drag, startPoint x: 286, startPoint y: 201, endPoint x: 419, endPoint y: 304, distance: 168.2
click at [419, 304] on div "11p Прочитайте текст и отметьте верные / неверные утверждения в соответствии с …" at bounding box center [468, 43] width 378 height 538
copy div "Pieejamie vārdi нет нет да нет да да нет да да да нет нет нет да нет да нет да …"
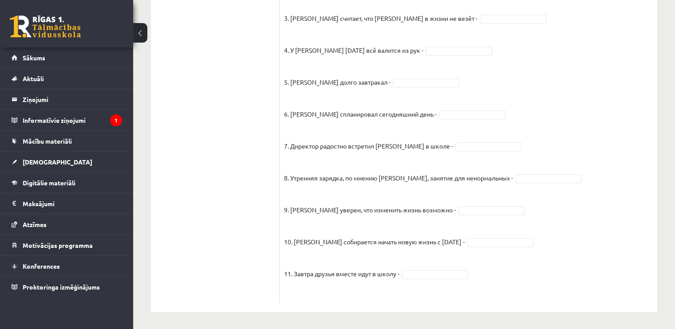
click at [163, 47] on ul "1. uzdevums 2. uzdevums 3. uzdevums 4. uzdevums 5. uzdevums 6. uzdevums 7. uzde…" at bounding box center [220, 43] width 120 height 520
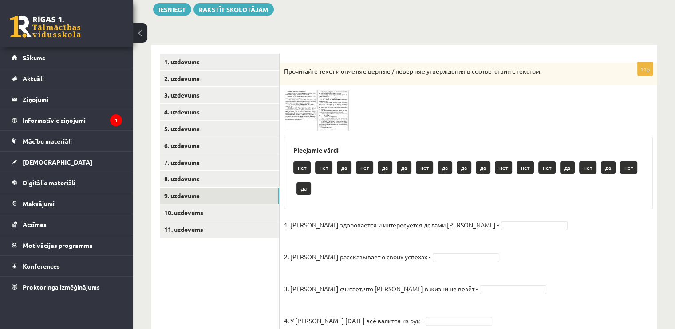
scroll to position [107, 0]
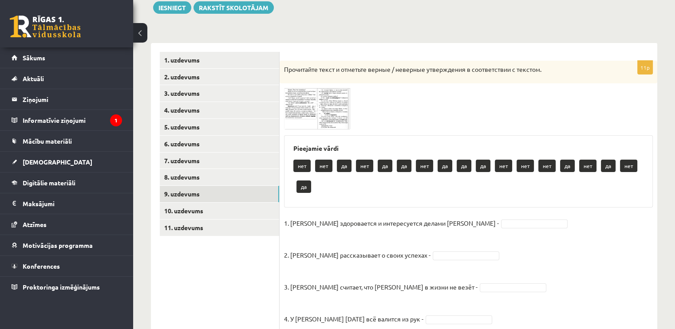
click at [294, 101] on img at bounding box center [317, 108] width 67 height 41
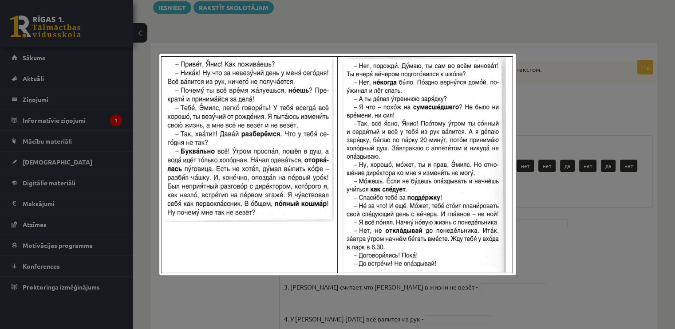
click at [580, 197] on div at bounding box center [337, 164] width 675 height 329
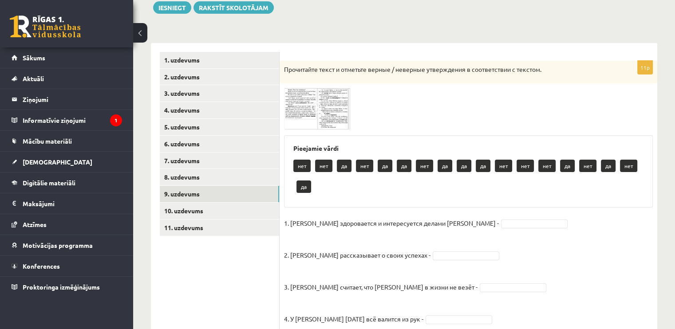
click at [335, 117] on img at bounding box center [317, 108] width 67 height 41
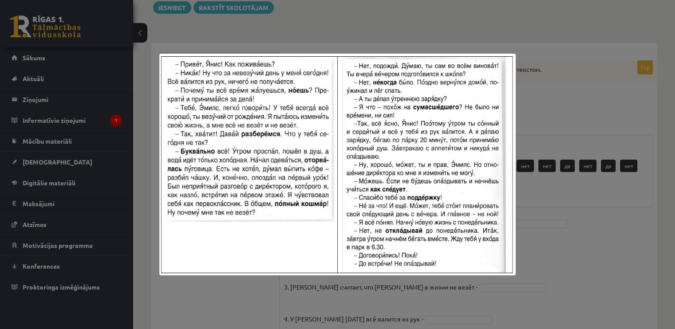
click at [634, 258] on div at bounding box center [337, 164] width 675 height 329
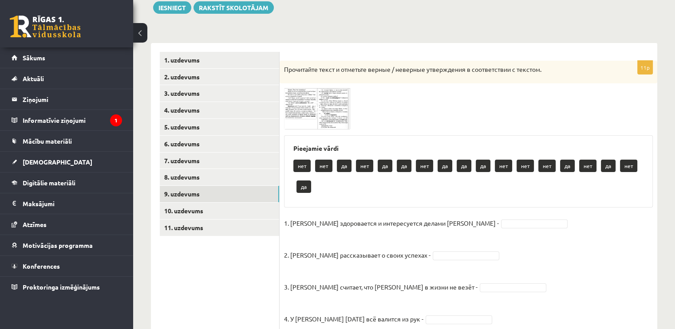
click at [343, 104] on img at bounding box center [317, 108] width 67 height 41
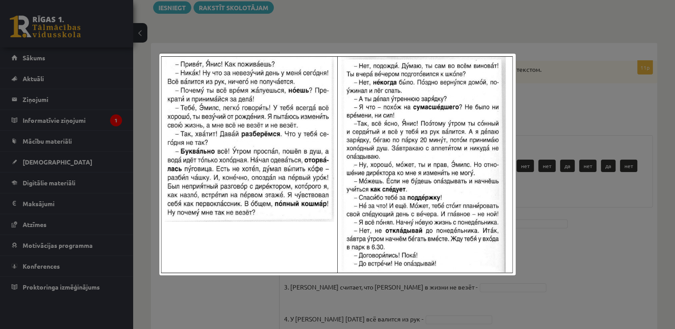
click at [507, 25] on div at bounding box center [337, 164] width 675 height 329
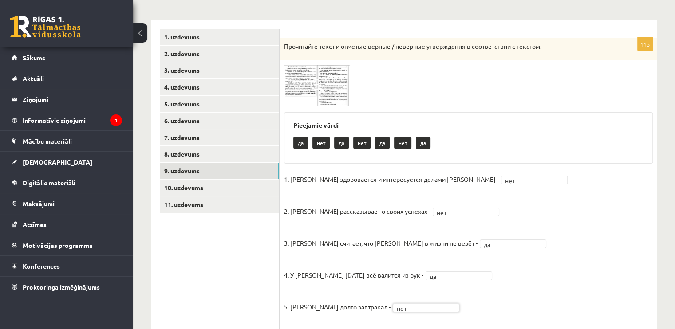
scroll to position [128, 0]
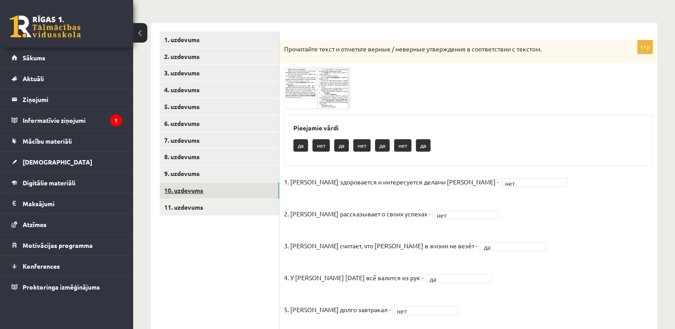
click at [274, 196] on link "10. uzdevums" at bounding box center [219, 190] width 119 height 16
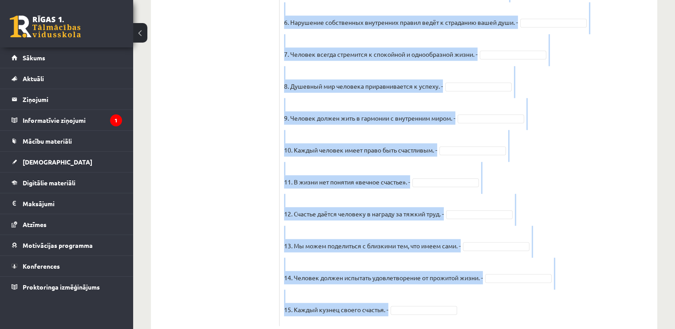
scroll to position [771, 0]
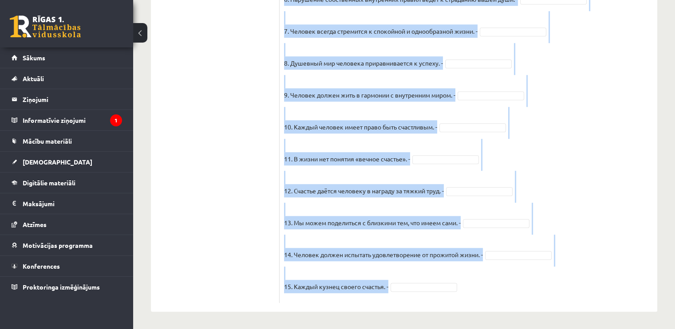
drag, startPoint x: 281, startPoint y: 177, endPoint x: 469, endPoint y: 329, distance: 242.3
copy div "Прочитайте текст и отметьте верные / неверные утверждения в соответствии с текс…"
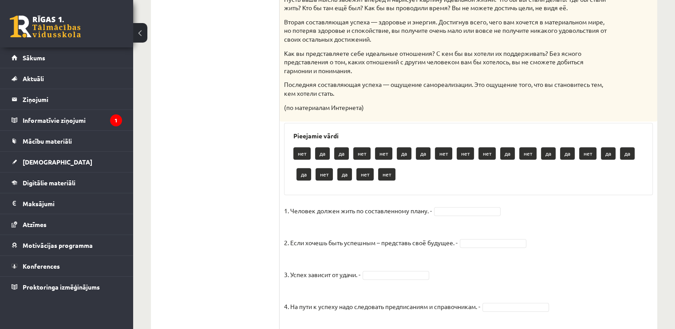
scroll to position [419, 0]
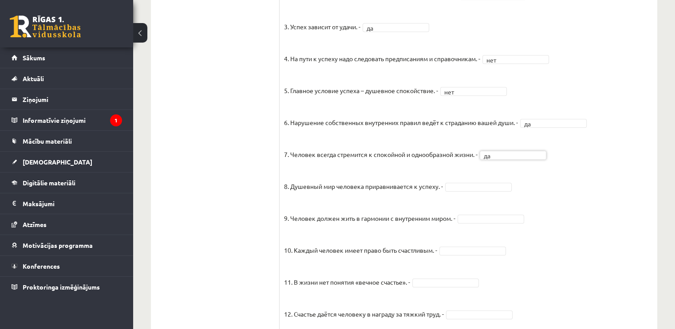
scroll to position [629, 0]
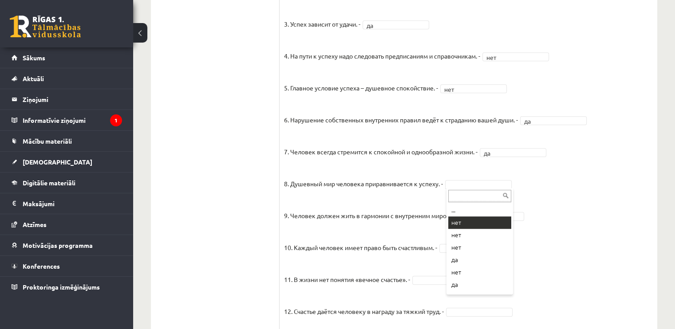
drag, startPoint x: 480, startPoint y: 222, endPoint x: 479, endPoint y: 217, distance: 5.1
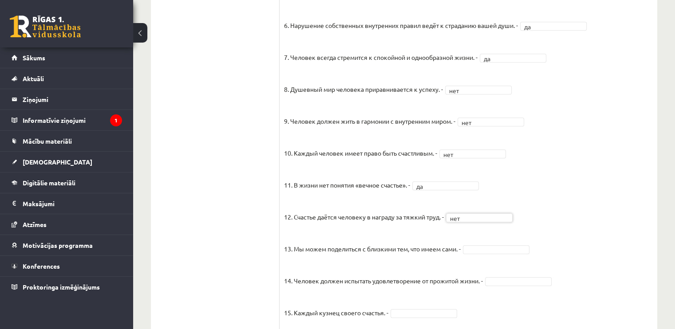
scroll to position [725, 0]
click at [493, 231] on fieldset "1. Человек должен жить по составленному плану. - нет *** 2. Если хочешь быть ус…" at bounding box center [468, 91] width 369 height 466
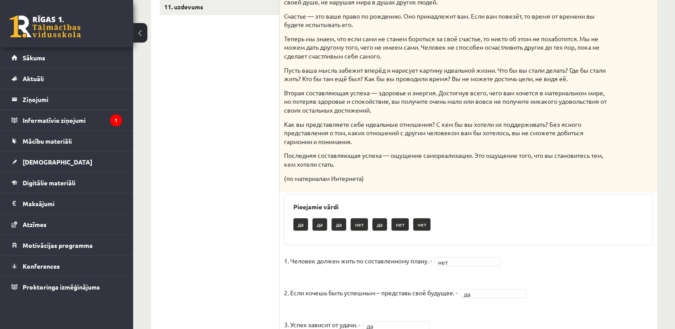
scroll to position [255, 0]
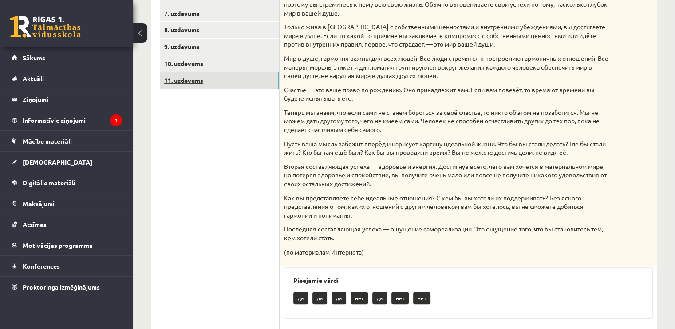
click at [244, 76] on link "11. uzdevums" at bounding box center [219, 80] width 119 height 16
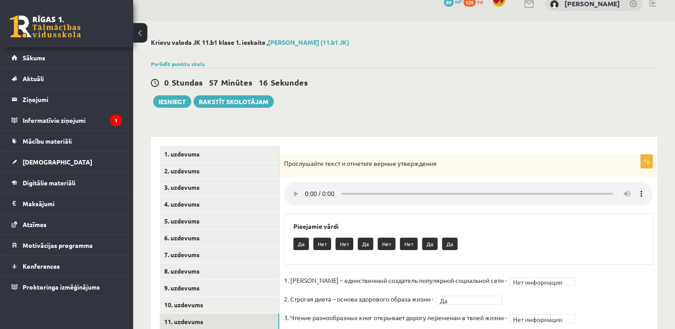
scroll to position [12, 0]
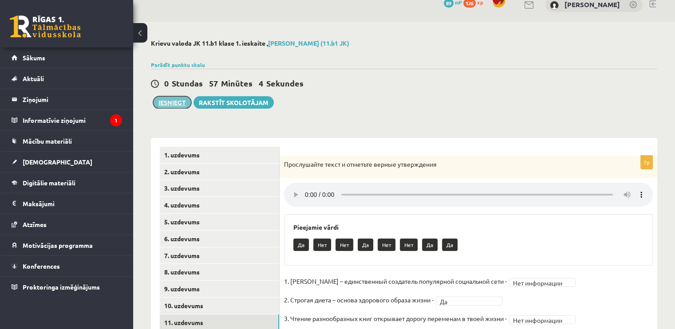
click at [172, 98] on button "Iesniegt" at bounding box center [172, 102] width 38 height 12
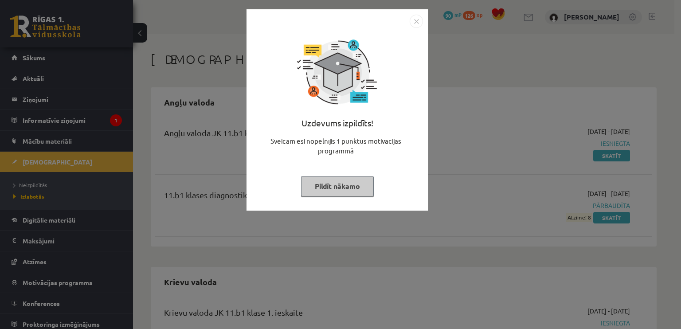
click at [354, 193] on button "Pildīt nākamo" at bounding box center [337, 186] width 73 height 20
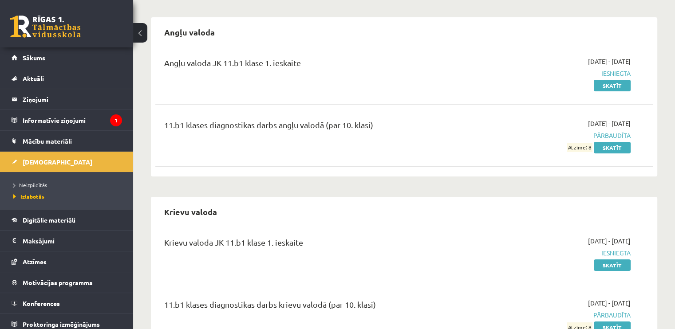
scroll to position [114, 0]
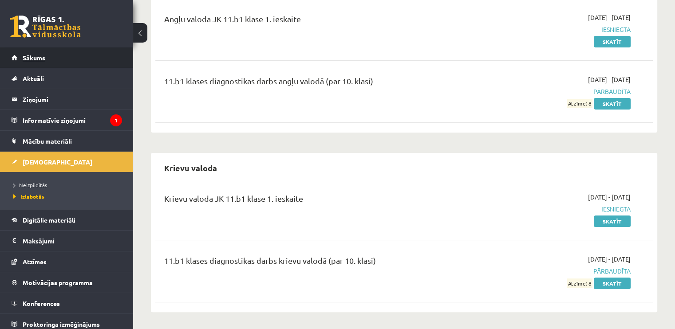
click at [64, 59] on link "Sākums" at bounding box center [67, 57] width 110 height 20
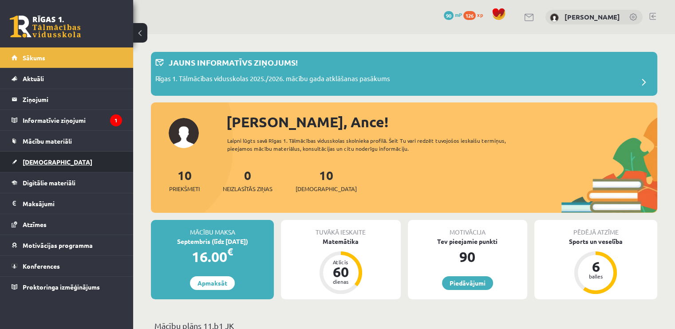
click at [77, 165] on link "[DEMOGRAPHIC_DATA]" at bounding box center [67, 162] width 110 height 20
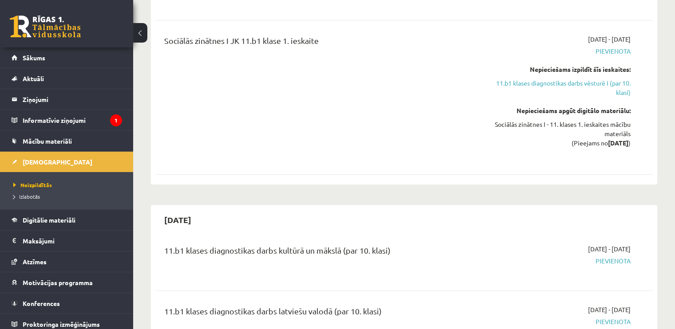
scroll to position [503, 0]
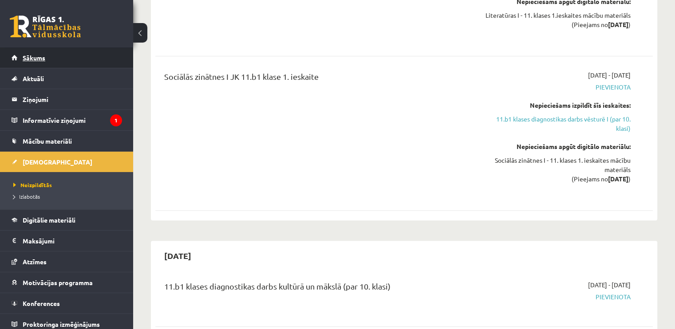
click at [67, 51] on link "Sākums" at bounding box center [67, 57] width 110 height 20
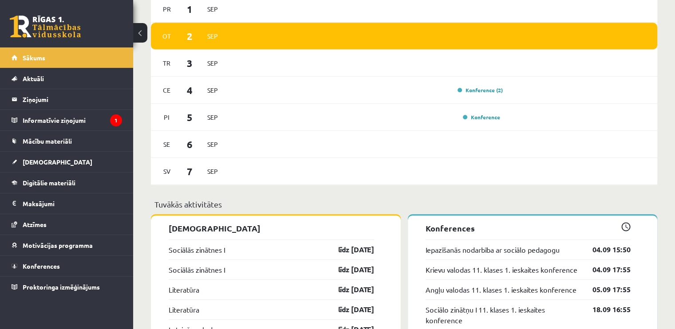
scroll to position [578, 0]
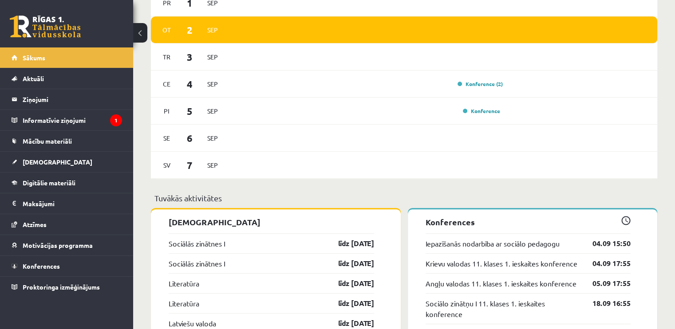
drag, startPoint x: 673, startPoint y: 130, endPoint x: 671, endPoint y: 148, distance: 17.4
click at [671, 148] on div "Jauns informatīvs ziņojums! Rīgas 1. Tālmācības vidusskolas 2025./2026. mācību …" at bounding box center [404, 321] width 542 height 1731
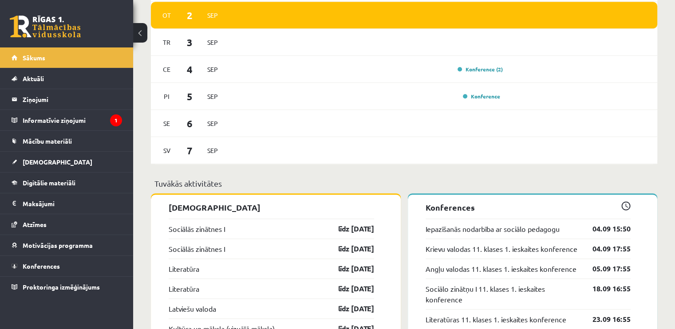
scroll to position [590, 0]
